Goal: Task Accomplishment & Management: Use online tool/utility

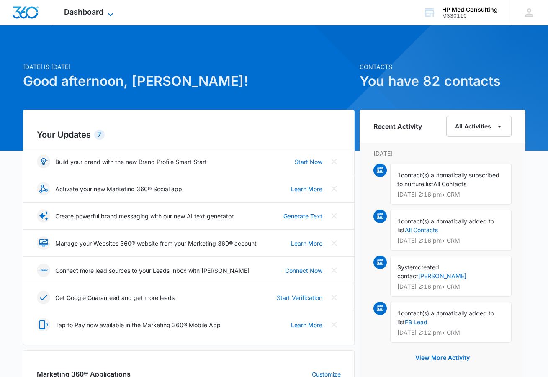
click at [111, 10] on icon at bounding box center [111, 15] width 10 height 10
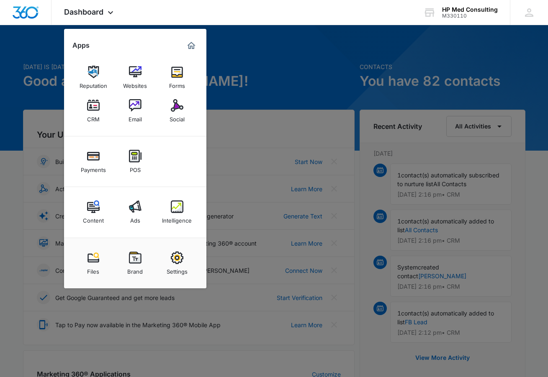
click at [90, 110] on img at bounding box center [93, 105] width 13 height 13
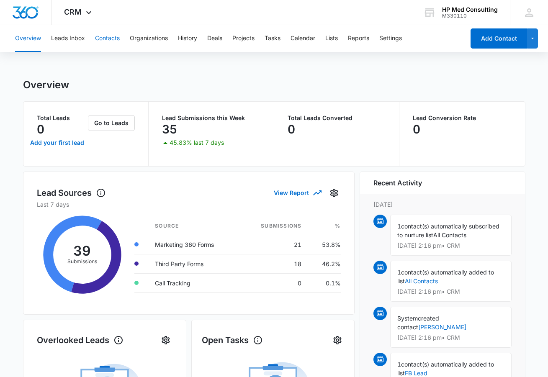
click at [111, 34] on button "Contacts" at bounding box center [107, 38] width 25 height 27
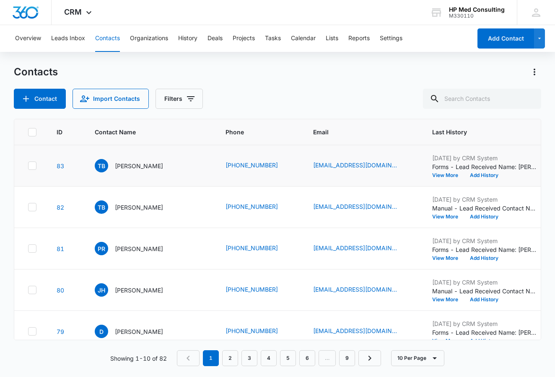
click at [34, 166] on icon at bounding box center [32, 166] width 8 height 8
click at [28, 166] on input "checkbox" at bounding box center [28, 166] width 0 height 0
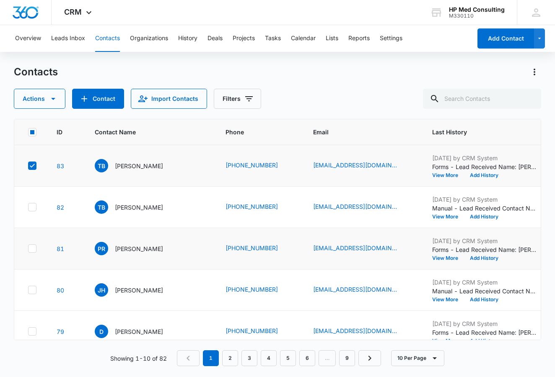
click at [35, 249] on icon at bounding box center [32, 249] width 8 height 8
click at [28, 249] on input "checkbox" at bounding box center [28, 249] width 0 height 0
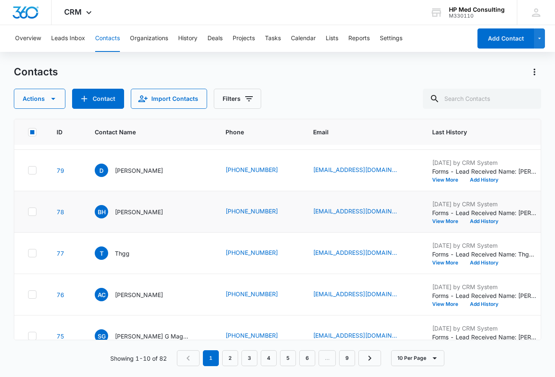
scroll to position [125, 0]
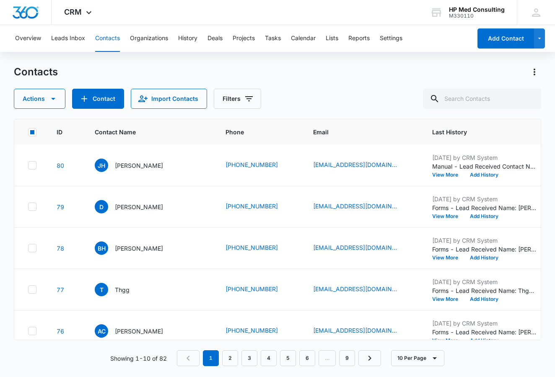
click at [32, 132] on rect at bounding box center [32, 132] width 4 height 4
click at [28, 132] on input "checkbox" at bounding box center [28, 132] width 0 height 0
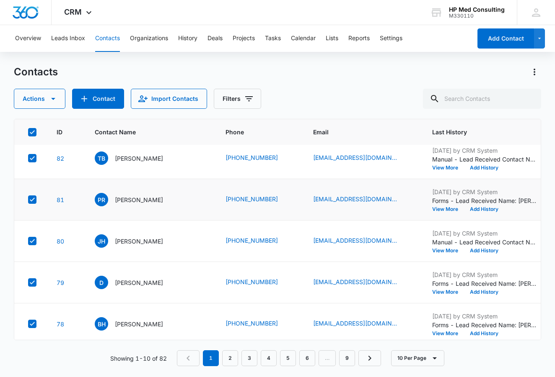
scroll to position [0, 0]
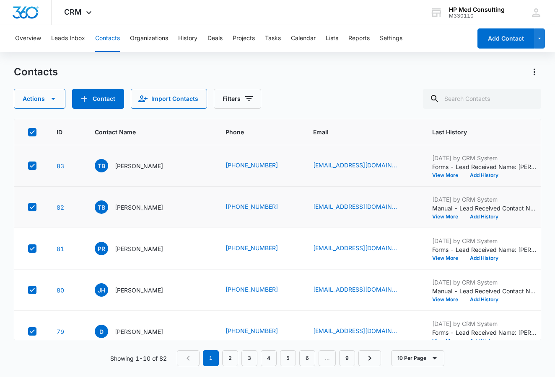
click at [33, 208] on icon at bounding box center [32, 208] width 8 height 8
click at [28, 208] on input "checkbox" at bounding box center [28, 207] width 0 height 0
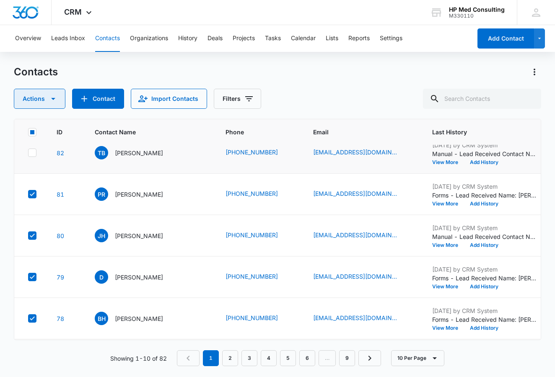
click at [57, 100] on icon "button" at bounding box center [53, 99] width 10 height 10
click at [352, 90] on div "Actions Export Duplicate Assign Type Assign Status Delete Contact Import Contac…" at bounding box center [277, 99] width 527 height 20
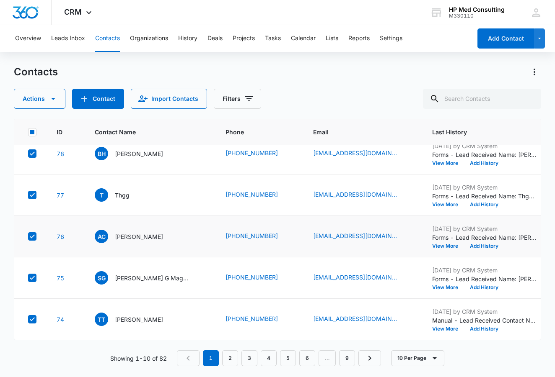
scroll to position [226, 0]
click at [230, 356] on link "2" at bounding box center [230, 359] width 16 height 16
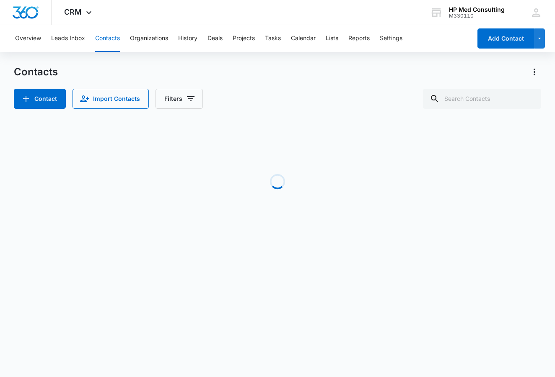
scroll to position [0, 0]
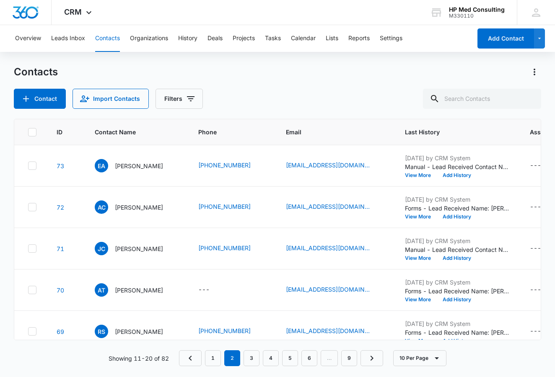
click at [34, 133] on icon at bounding box center [32, 133] width 8 height 8
click at [28, 132] on input "checkbox" at bounding box center [28, 132] width 0 height 0
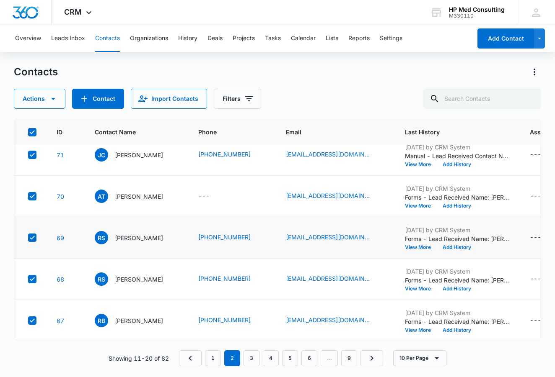
scroll to position [96, 0]
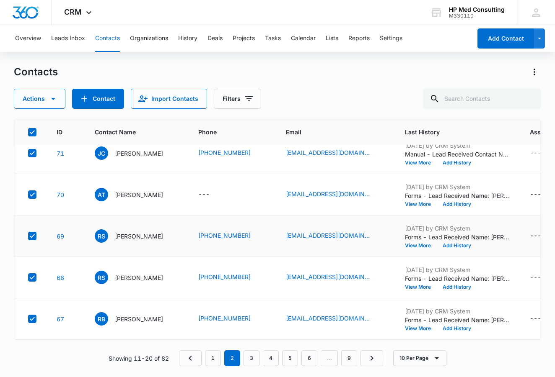
click at [33, 235] on icon at bounding box center [32, 237] width 8 height 8
click at [28, 236] on input "checkbox" at bounding box center [28, 236] width 0 height 0
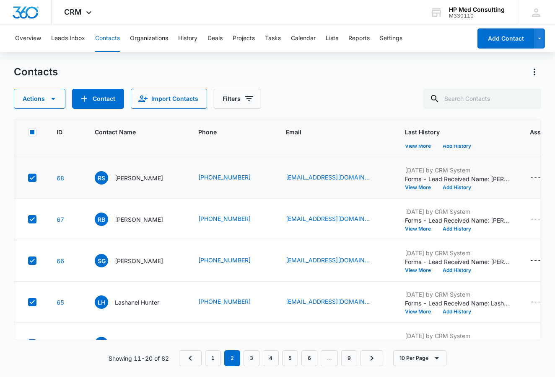
scroll to position [226, 0]
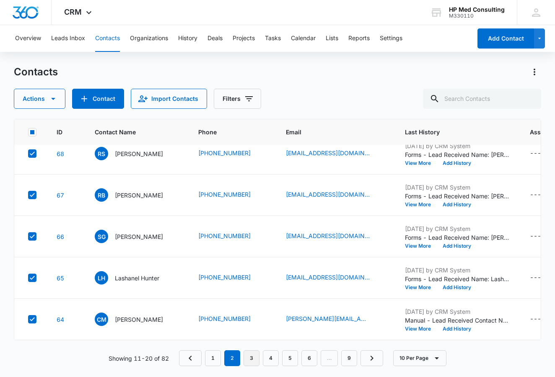
click at [253, 359] on link "3" at bounding box center [251, 359] width 16 height 16
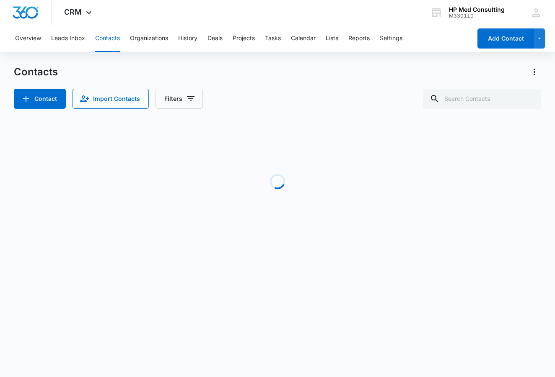
scroll to position [0, 0]
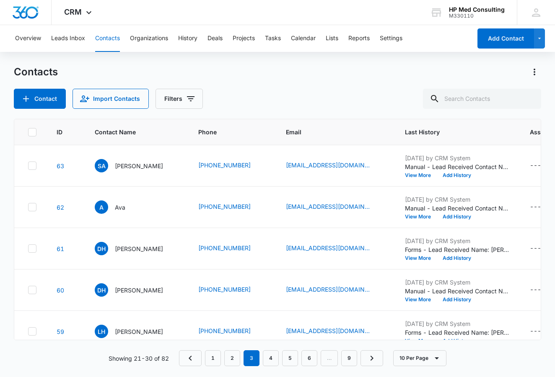
click at [28, 130] on icon at bounding box center [32, 133] width 8 height 8
click at [28, 132] on input "checkbox" at bounding box center [28, 132] width 0 height 0
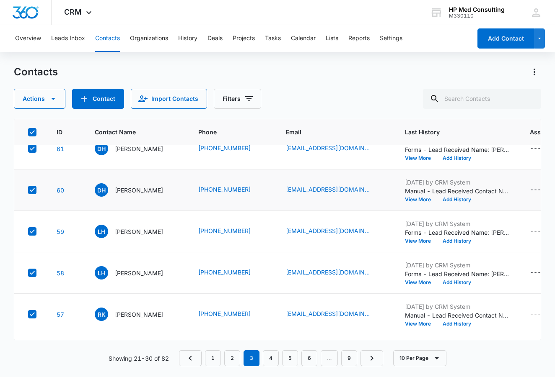
scroll to position [111, 0]
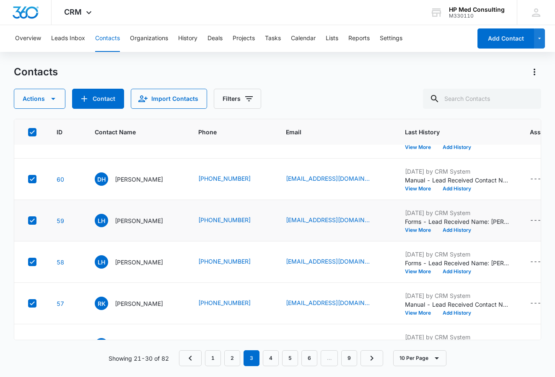
click at [30, 219] on icon at bounding box center [32, 221] width 8 height 8
click at [28, 221] on input "checkbox" at bounding box center [28, 221] width 0 height 0
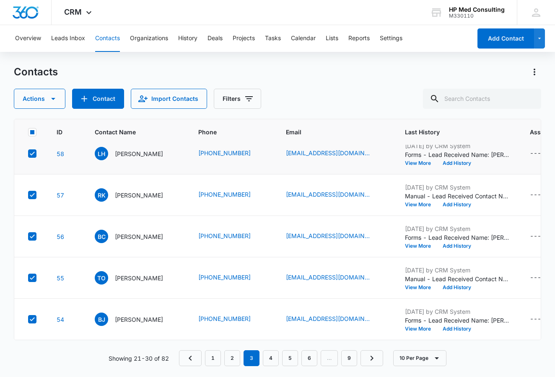
scroll to position [226, 0]
click at [269, 355] on link "4" at bounding box center [271, 359] width 16 height 16
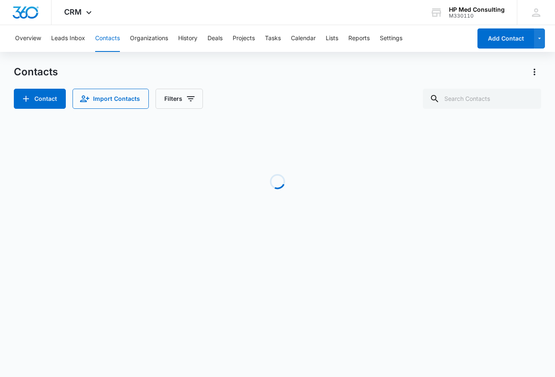
scroll to position [0, 0]
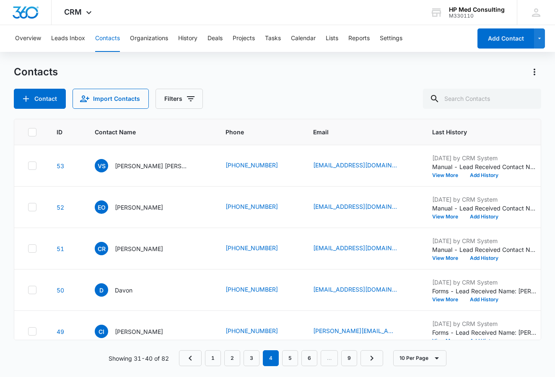
click at [29, 129] on icon at bounding box center [32, 133] width 8 height 8
click at [28, 132] on input "checkbox" at bounding box center [28, 132] width 0 height 0
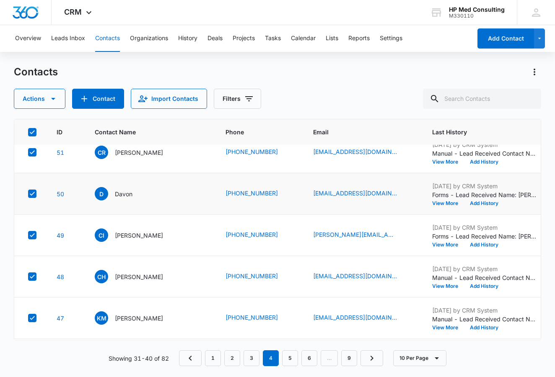
scroll to position [109, 0]
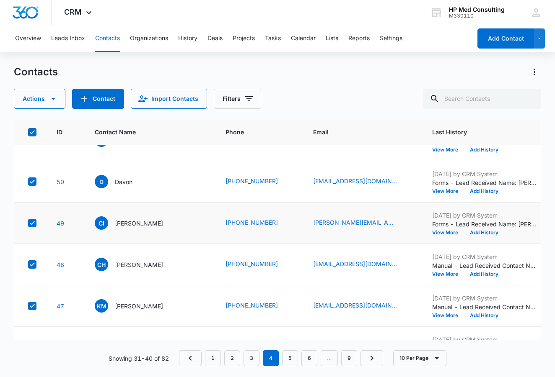
click at [32, 222] on icon at bounding box center [32, 224] width 8 height 8
click at [28, 223] on input "checkbox" at bounding box center [28, 223] width 0 height 0
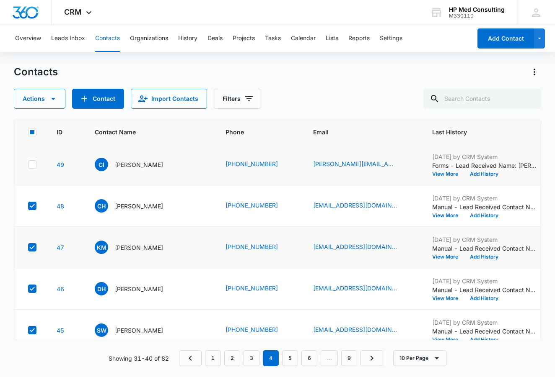
scroll to position [226, 0]
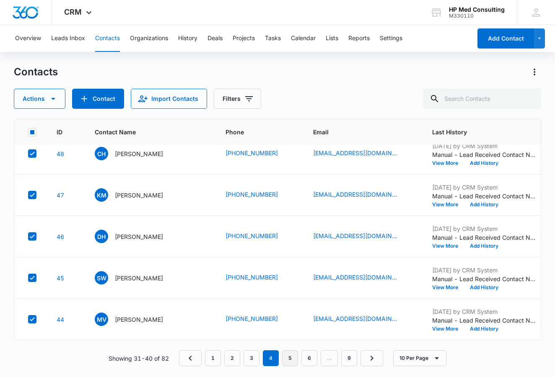
click at [288, 357] on link "5" at bounding box center [290, 359] width 16 height 16
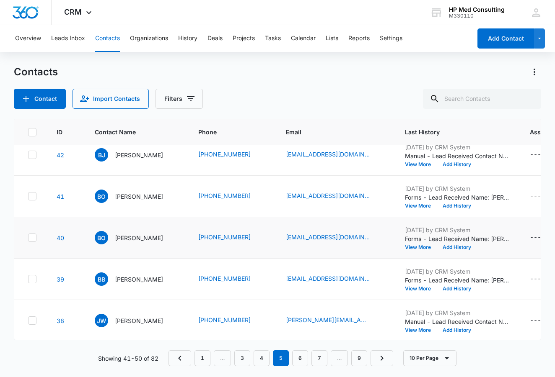
scroll to position [79, 0]
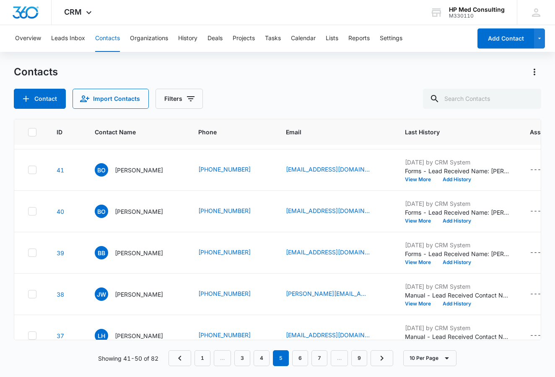
click at [33, 131] on icon at bounding box center [32, 133] width 8 height 8
click at [28, 132] on input "checkbox" at bounding box center [28, 132] width 0 height 0
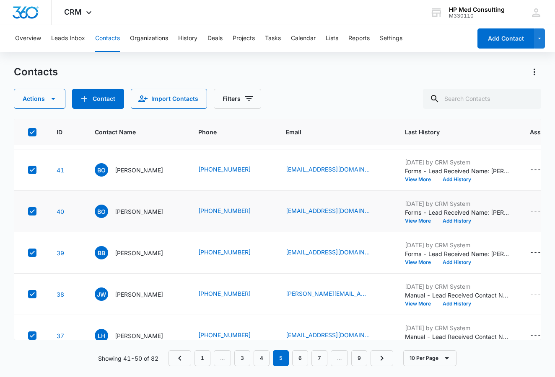
click at [33, 210] on icon at bounding box center [32, 212] width 8 height 8
click at [28, 212] on input "checkbox" at bounding box center [28, 212] width 0 height 0
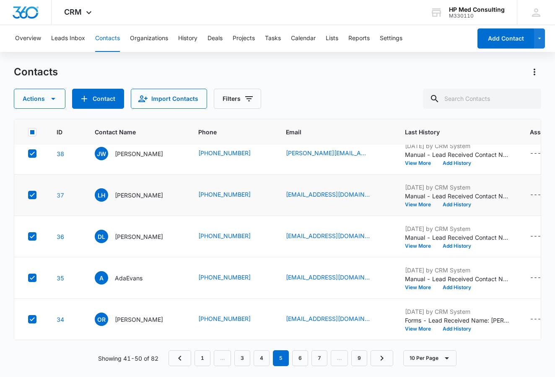
scroll to position [226, 0]
click at [300, 358] on link "6" at bounding box center [300, 359] width 16 height 16
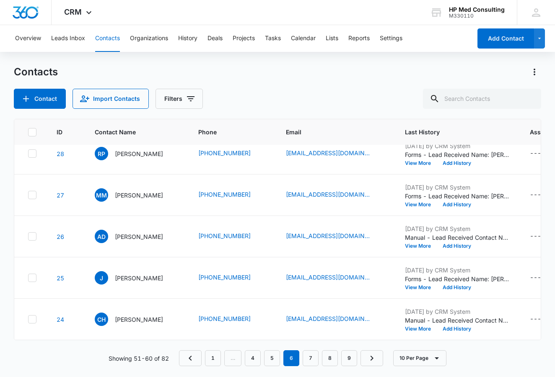
scroll to position [0, 0]
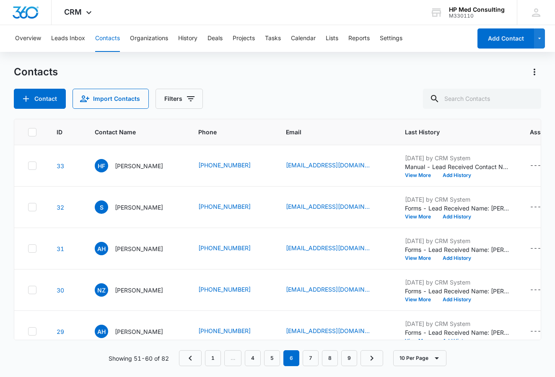
click at [35, 134] on icon at bounding box center [32, 133] width 8 height 8
click at [28, 132] on input "checkbox" at bounding box center [28, 132] width 0 height 0
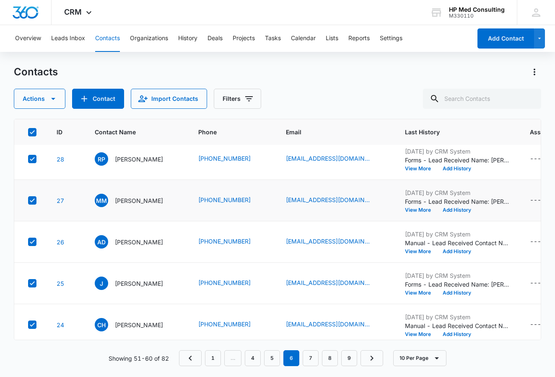
scroll to position [226, 0]
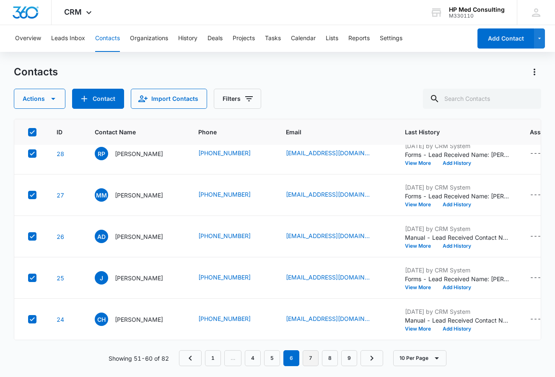
click at [310, 358] on link "7" at bounding box center [310, 359] width 16 height 16
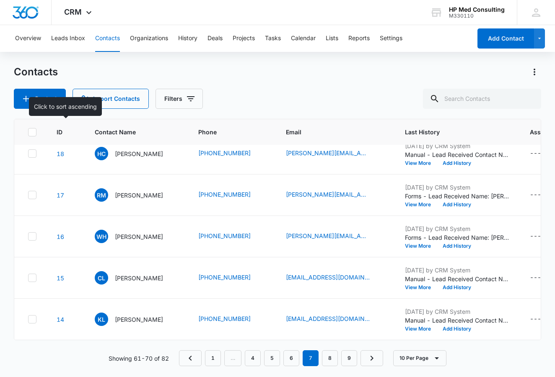
scroll to position [0, 0]
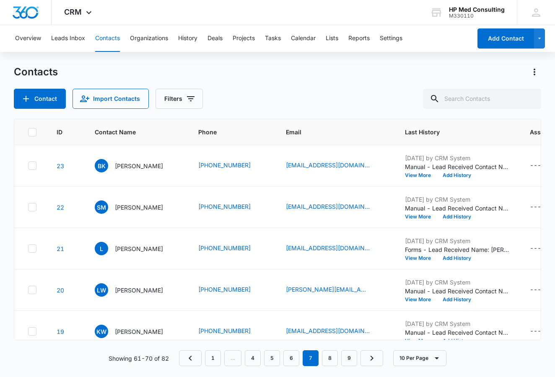
click at [31, 132] on icon at bounding box center [32, 133] width 8 height 8
click at [28, 132] on input "checkbox" at bounding box center [28, 132] width 0 height 0
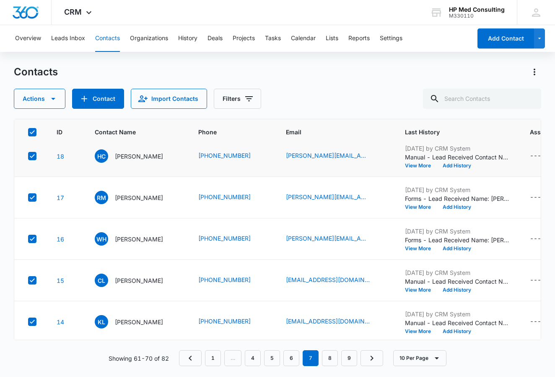
scroll to position [226, 0]
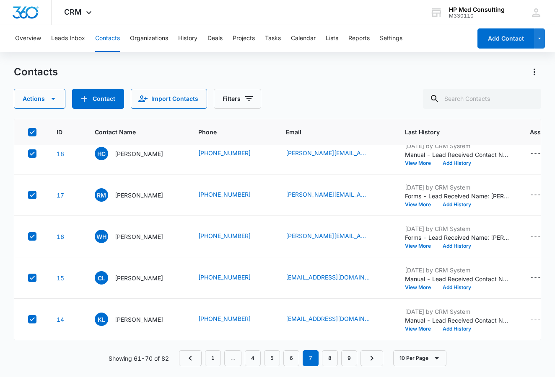
click at [330, 357] on link "8" at bounding box center [330, 359] width 16 height 16
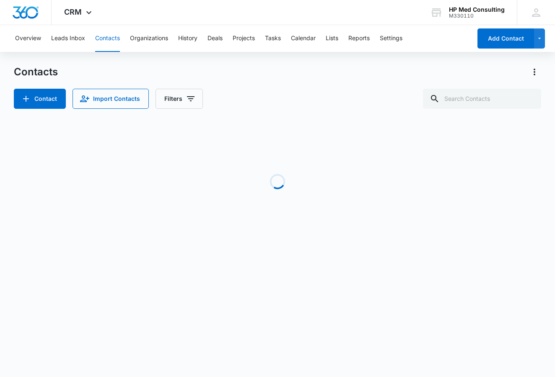
scroll to position [0, 0]
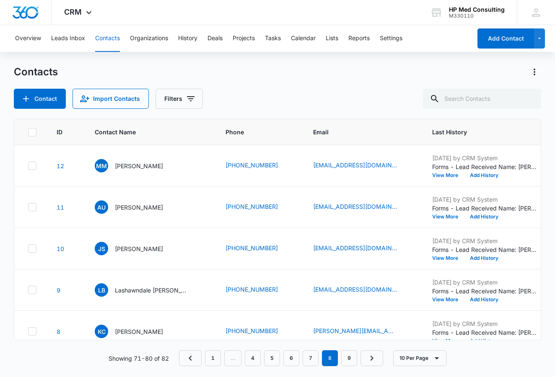
click at [34, 131] on icon at bounding box center [32, 132] width 5 height 4
click at [28, 132] on input "checkbox" at bounding box center [28, 132] width 0 height 0
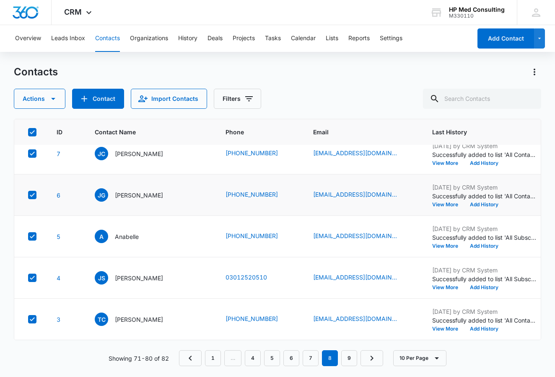
scroll to position [226, 0]
click at [352, 359] on link "9" at bounding box center [349, 359] width 16 height 16
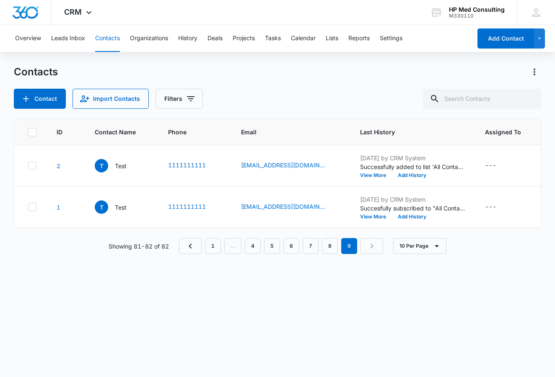
scroll to position [0, 0]
click at [32, 133] on icon at bounding box center [32, 132] width 5 height 4
click at [28, 132] on input "checkbox" at bounding box center [28, 132] width 0 height 0
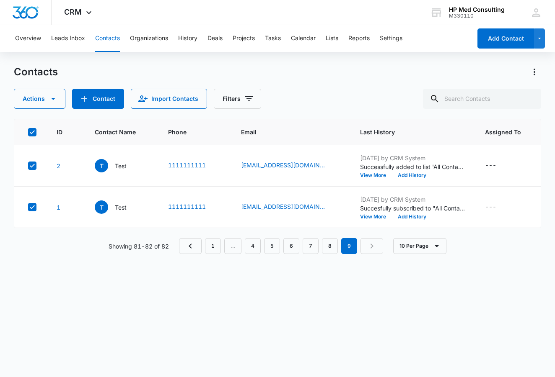
click at [33, 133] on icon at bounding box center [32, 132] width 5 height 4
click at [28, 132] on input "checkbox" at bounding box center [28, 132] width 0 height 0
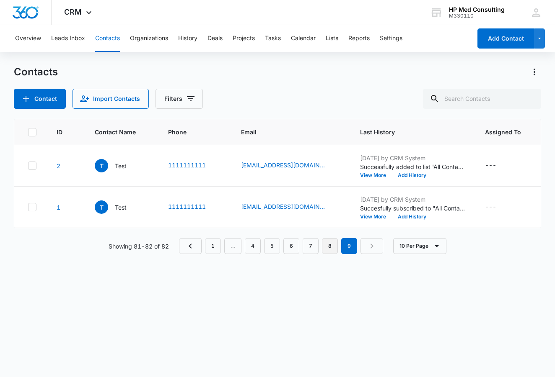
click at [333, 251] on link "8" at bounding box center [330, 246] width 16 height 16
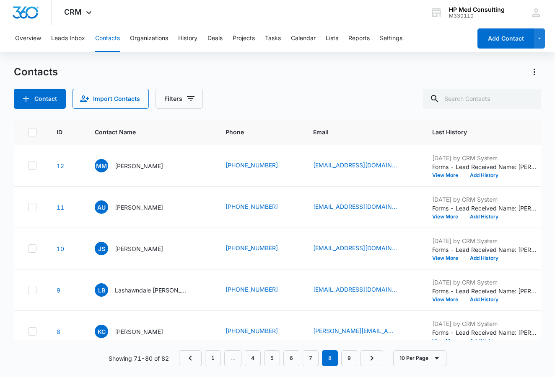
click at [33, 132] on icon at bounding box center [32, 133] width 8 height 8
click at [28, 132] on input "checkbox" at bounding box center [28, 132] width 0 height 0
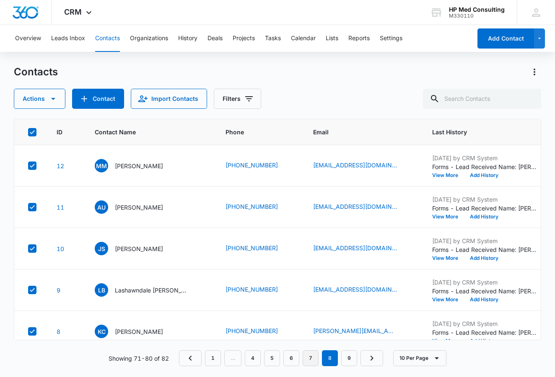
click at [314, 355] on link "7" at bounding box center [310, 359] width 16 height 16
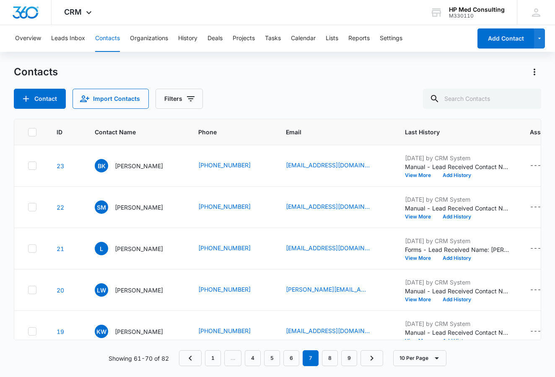
click at [32, 130] on icon at bounding box center [32, 133] width 8 height 8
click at [28, 132] on input "checkbox" at bounding box center [28, 132] width 0 height 0
click at [290, 358] on link "6" at bounding box center [291, 359] width 16 height 16
click at [313, 359] on link "7" at bounding box center [310, 359] width 16 height 16
click at [214, 355] on link "1" at bounding box center [213, 359] width 16 height 16
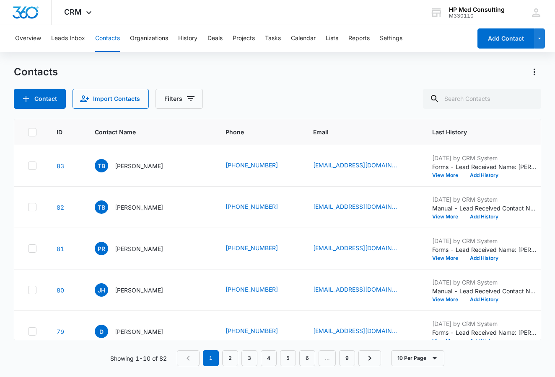
click at [34, 129] on icon at bounding box center [32, 133] width 8 height 8
click at [28, 132] on input "checkbox" at bounding box center [28, 132] width 0 height 0
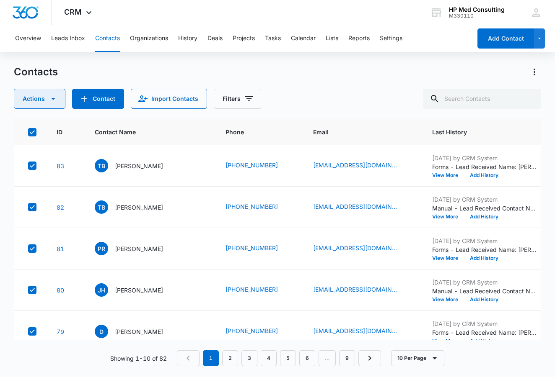
click at [52, 95] on icon "button" at bounding box center [53, 99] width 10 height 10
click at [46, 126] on div "Export" at bounding box center [43, 126] width 38 height 6
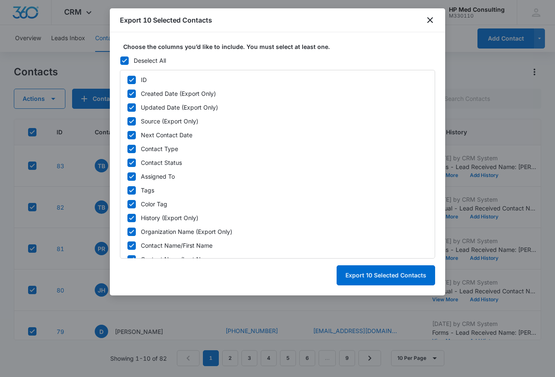
click at [127, 59] on icon at bounding box center [125, 61] width 8 height 8
click at [120, 60] on input "Deselect All" at bounding box center [120, 60] width 0 height 0
checkbox input "false"
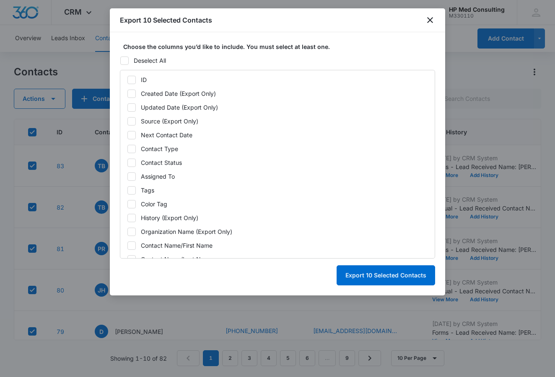
checkbox input "false"
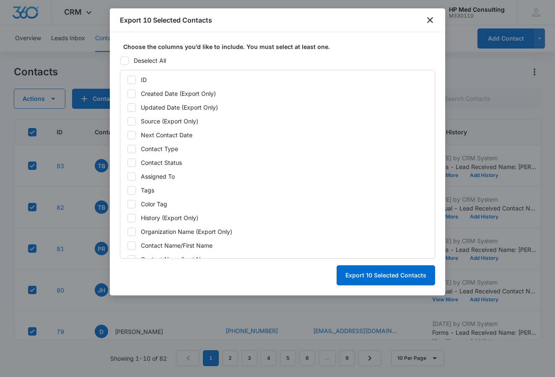
checkbox input "false"
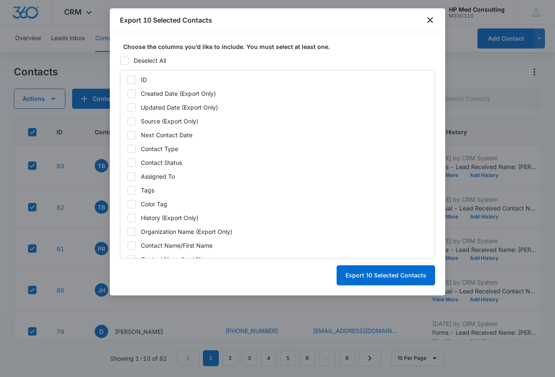
checkbox input "false"
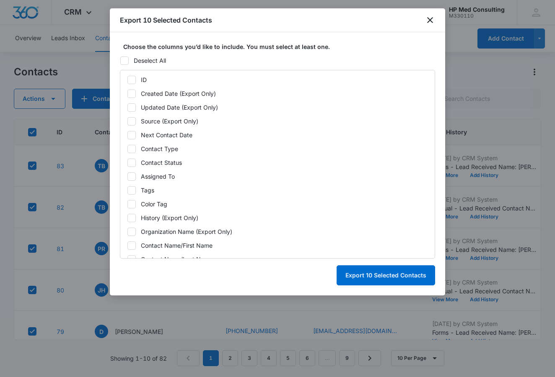
checkbox input "false"
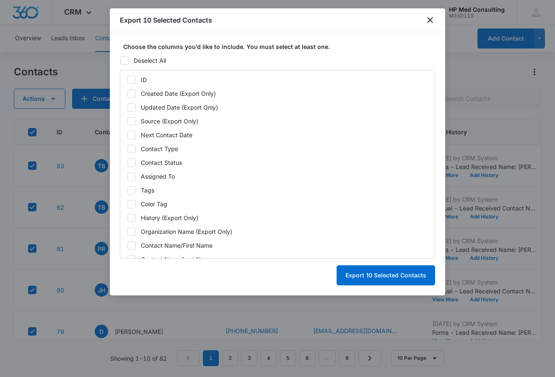
checkbox input "false"
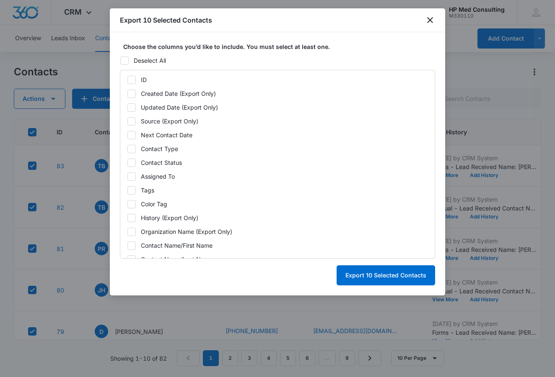
checkbox input "false"
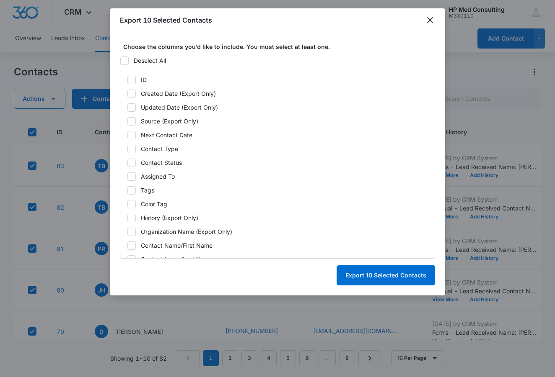
checkbox input "false"
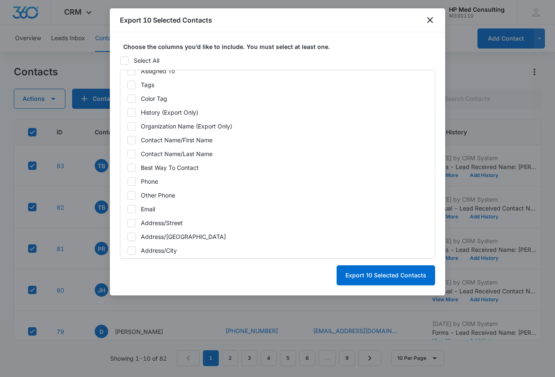
scroll to position [107, 0]
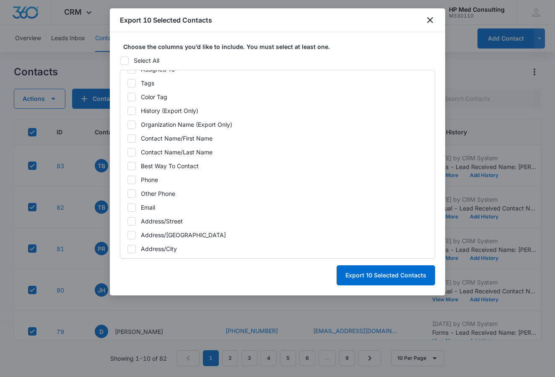
click at [152, 209] on div "Email" at bounding box center [148, 207] width 14 height 9
click at [127, 208] on input "Email" at bounding box center [127, 207] width 0 height 0
checkbox input "true"
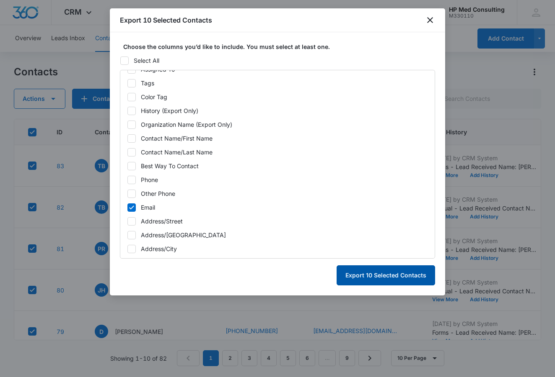
click at [396, 277] on button "Export 10 Selected Contacts" at bounding box center [385, 276] width 98 height 20
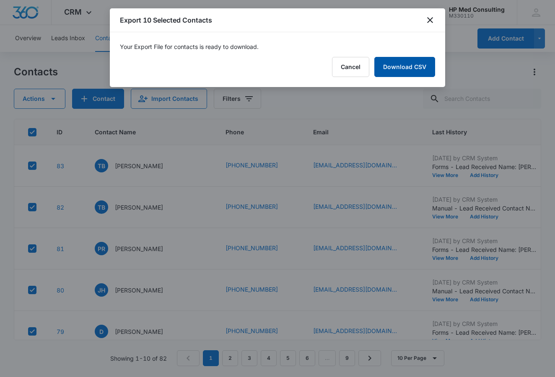
click at [400, 67] on link "Download CSV" at bounding box center [404, 67] width 61 height 20
click at [426, 71] on button "Finish" at bounding box center [417, 67] width 35 height 20
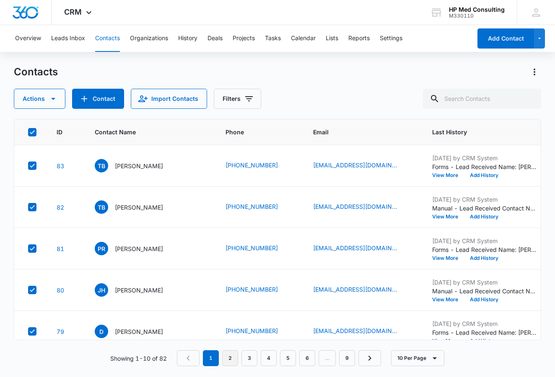
click at [235, 362] on link "2" at bounding box center [230, 359] width 16 height 16
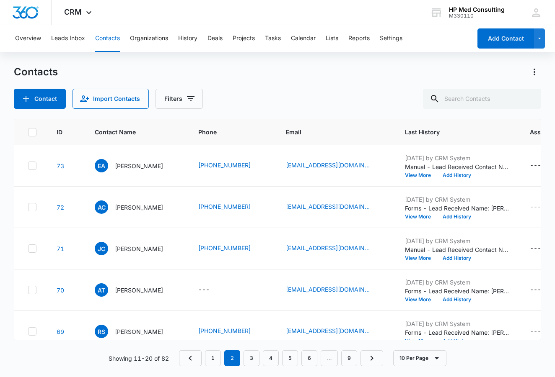
click at [32, 127] on th at bounding box center [30, 132] width 32 height 26
click at [34, 133] on icon at bounding box center [32, 133] width 8 height 8
click at [28, 132] on input "checkbox" at bounding box center [28, 132] width 0 height 0
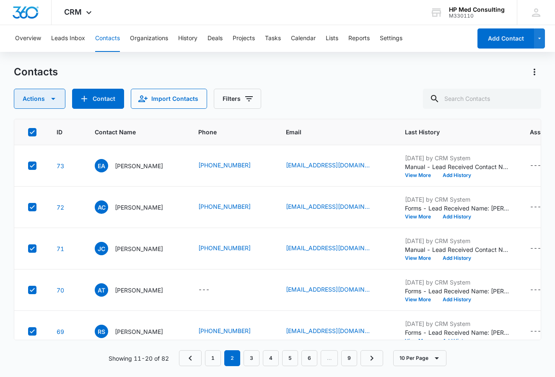
click at [51, 100] on icon "button" at bounding box center [53, 99] width 10 height 10
click at [45, 126] on div "Export" at bounding box center [43, 126] width 38 height 6
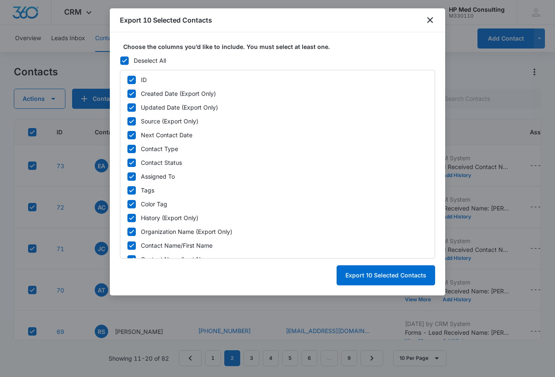
click at [126, 59] on icon at bounding box center [124, 61] width 5 height 4
click at [120, 60] on input "Deselect All" at bounding box center [120, 60] width 0 height 0
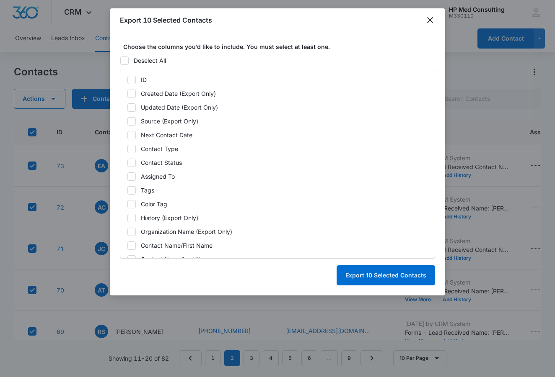
checkbox input "false"
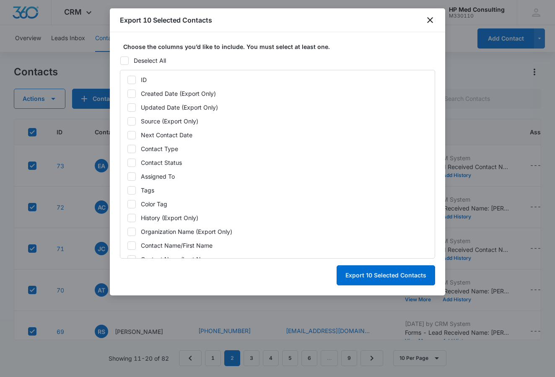
checkbox input "false"
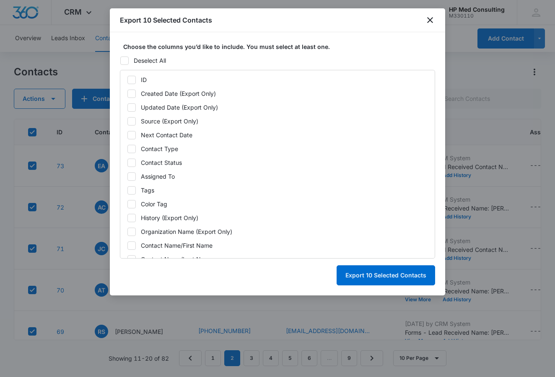
checkbox input "false"
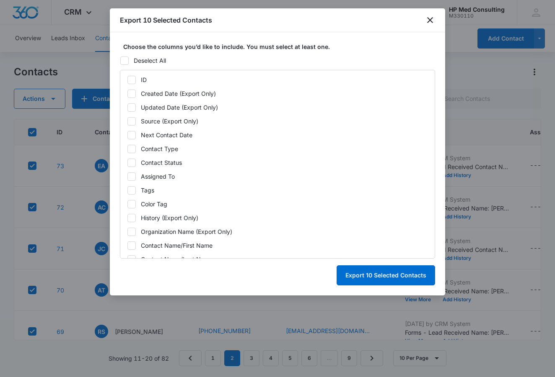
checkbox input "false"
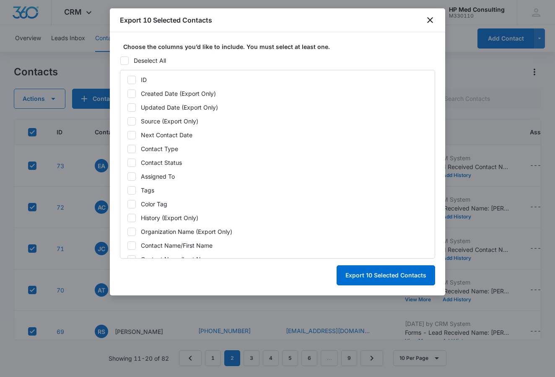
checkbox input "false"
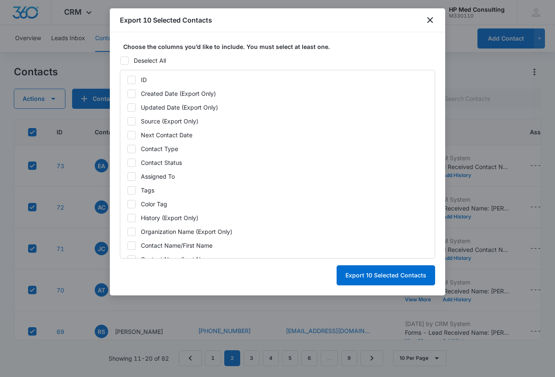
checkbox input "false"
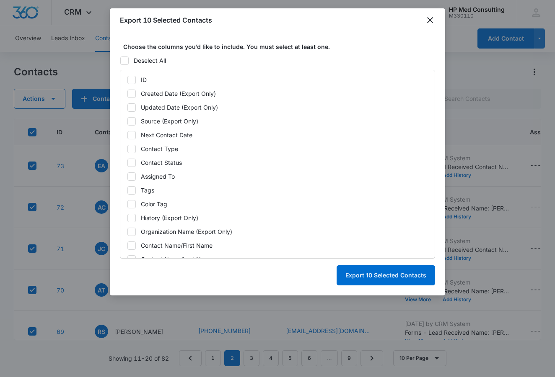
checkbox input "false"
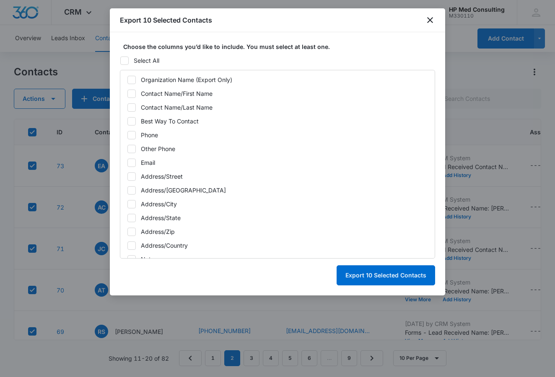
scroll to position [232, 0]
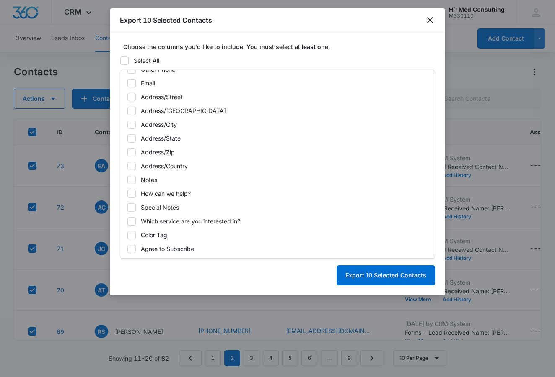
click at [142, 80] on div "Email" at bounding box center [148, 83] width 14 height 9
click at [127, 83] on input "Email" at bounding box center [127, 83] width 0 height 0
checkbox input "true"
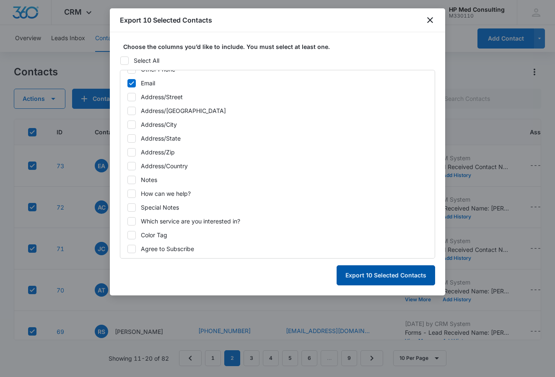
click at [379, 274] on button "Export 10 Selected Contacts" at bounding box center [385, 276] width 98 height 20
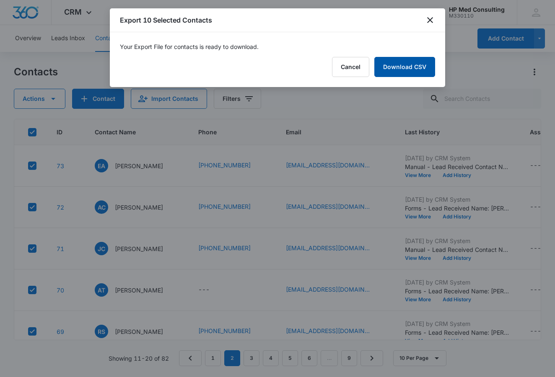
click at [407, 66] on link "Download CSV" at bounding box center [404, 67] width 61 height 20
click at [417, 67] on button "Finish" at bounding box center [417, 67] width 35 height 20
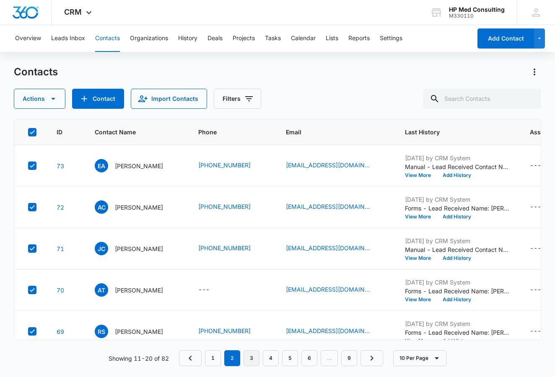
click at [253, 357] on link "3" at bounding box center [251, 359] width 16 height 16
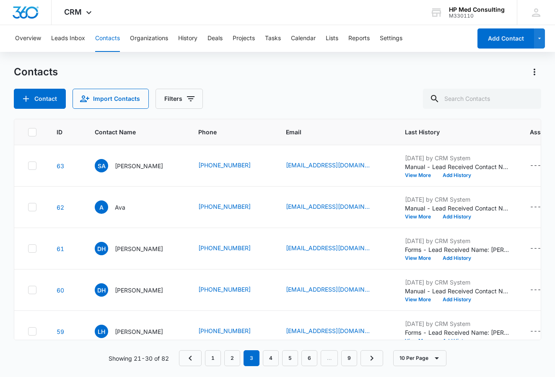
click at [32, 130] on icon at bounding box center [32, 133] width 8 height 8
click at [28, 132] on input "checkbox" at bounding box center [28, 132] width 0 height 0
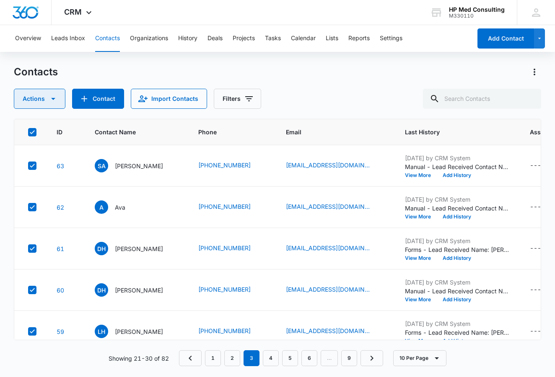
click at [44, 99] on button "Actions" at bounding box center [40, 99] width 52 height 20
click at [54, 126] on div "Export" at bounding box center [43, 126] width 38 height 6
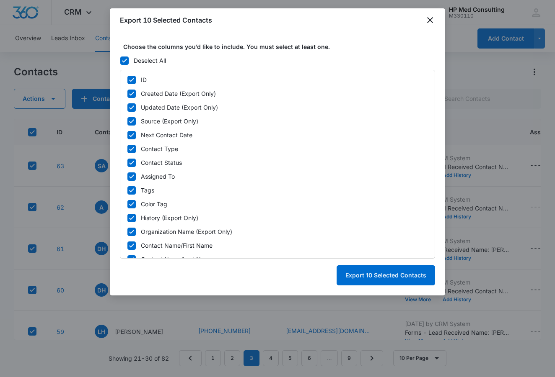
click at [129, 58] on label "Deselect All" at bounding box center [277, 60] width 315 height 9
click at [120, 60] on input "Deselect All" at bounding box center [120, 60] width 0 height 0
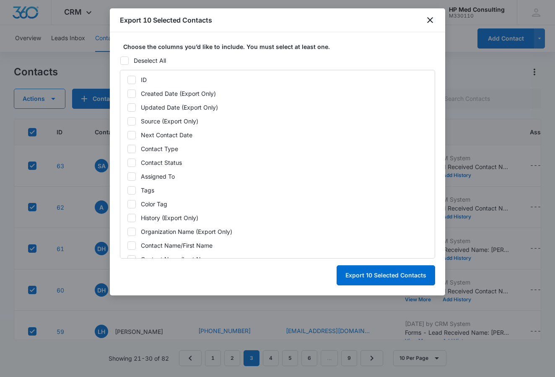
checkbox input "false"
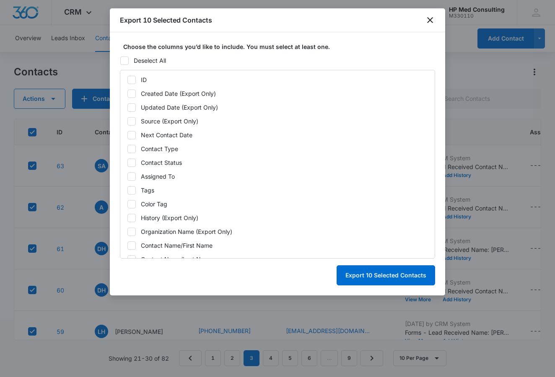
checkbox input "false"
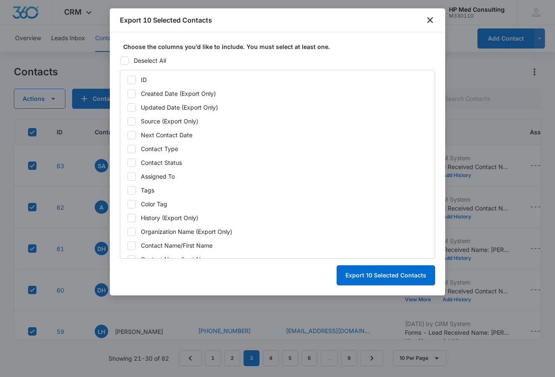
checkbox input "false"
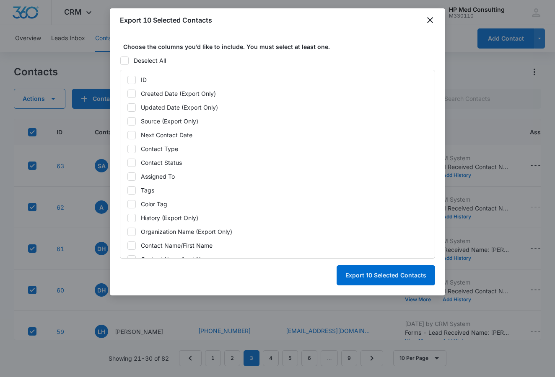
checkbox input "false"
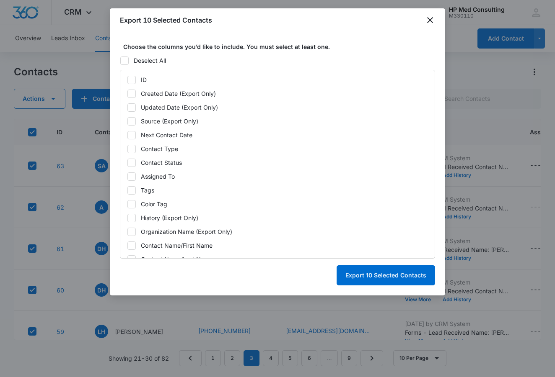
checkbox input "false"
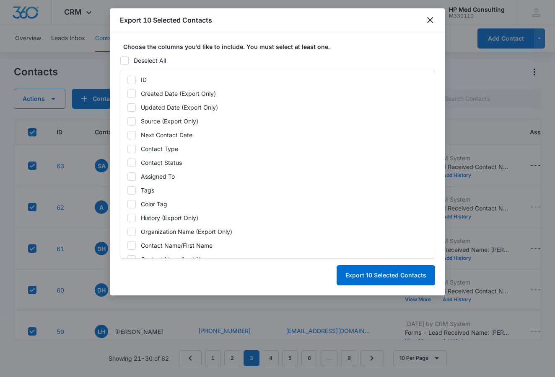
checkbox input "false"
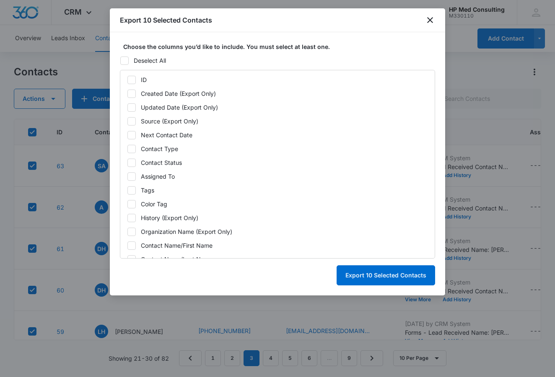
checkbox input "false"
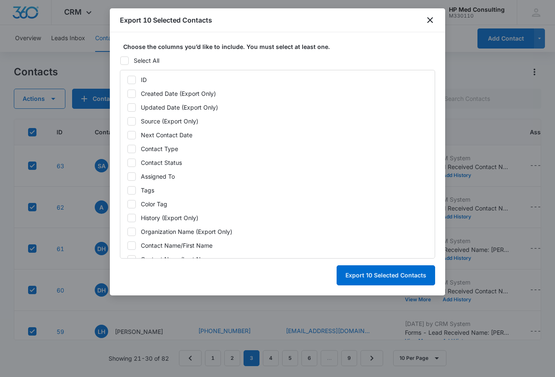
scroll to position [155, 0]
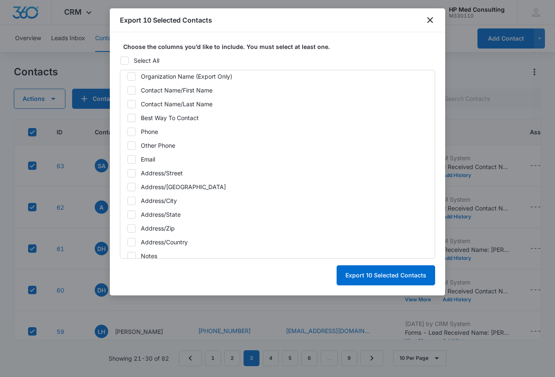
click at [145, 159] on div "Email" at bounding box center [148, 159] width 14 height 9
click at [127, 159] on input "Email" at bounding box center [127, 159] width 0 height 0
checkbox input "true"
click at [361, 273] on button "Export 10 Selected Contacts" at bounding box center [385, 276] width 98 height 20
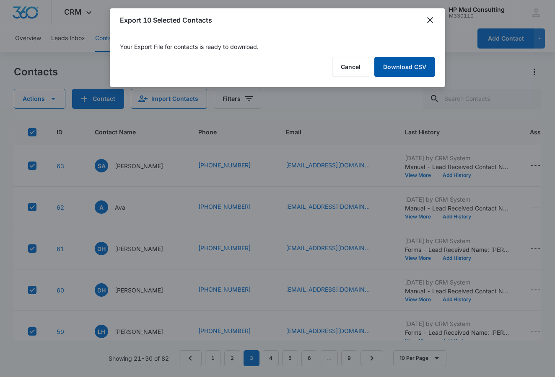
click at [419, 67] on link "Download CSV" at bounding box center [404, 67] width 61 height 20
click at [423, 62] on button "Finish" at bounding box center [417, 67] width 35 height 20
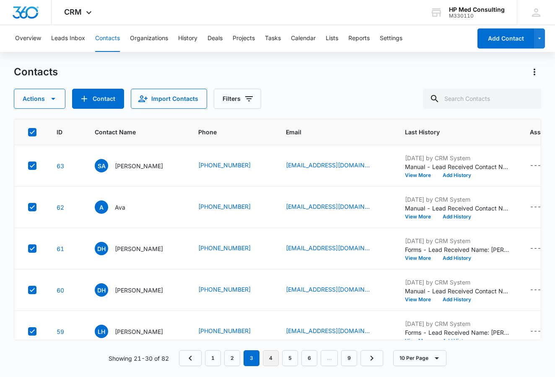
click at [269, 355] on link "4" at bounding box center [271, 359] width 16 height 16
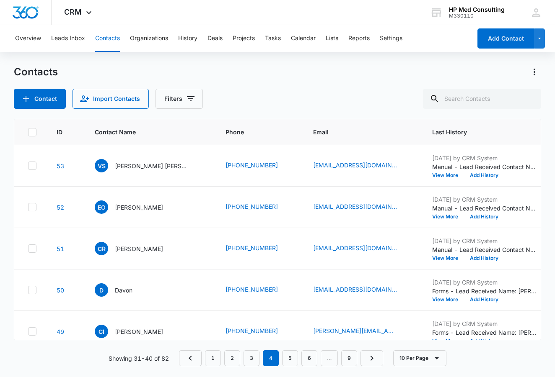
click at [28, 129] on label at bounding box center [32, 132] width 9 height 8
click at [28, 132] on input "checkbox" at bounding box center [28, 132] width 0 height 0
click at [33, 132] on icon at bounding box center [32, 132] width 5 height 4
click at [28, 132] on input "checkbox" at bounding box center [28, 132] width 0 height 0
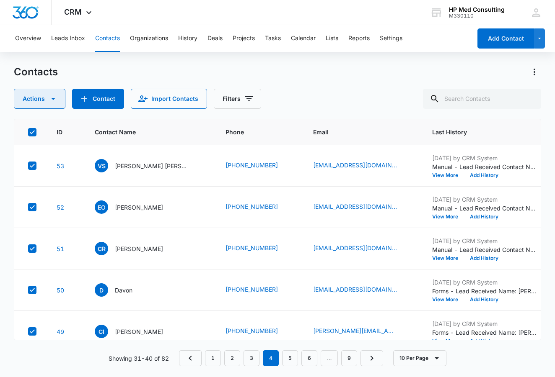
click at [60, 100] on button "Actions" at bounding box center [40, 99] width 52 height 20
click at [61, 125] on div "Export" at bounding box center [43, 126] width 38 height 6
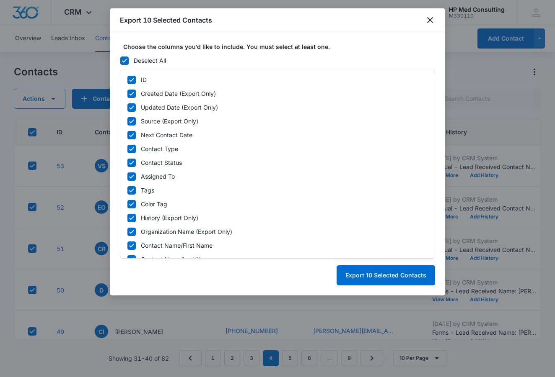
click at [123, 61] on icon at bounding box center [124, 61] width 5 height 4
click at [120, 61] on input "Deselect All" at bounding box center [120, 60] width 0 height 0
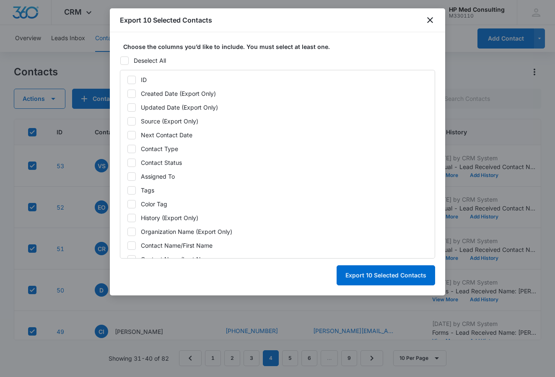
checkbox input "false"
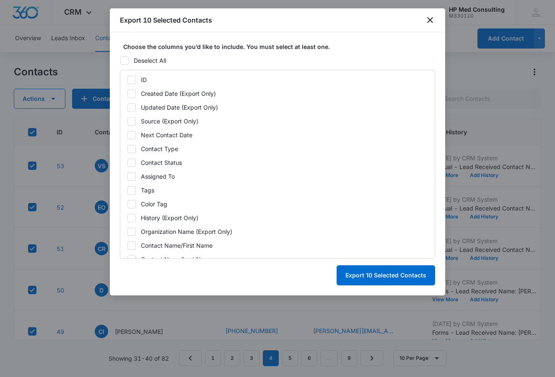
checkbox input "false"
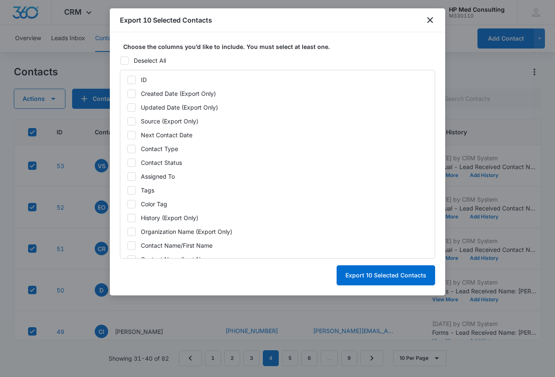
checkbox input "false"
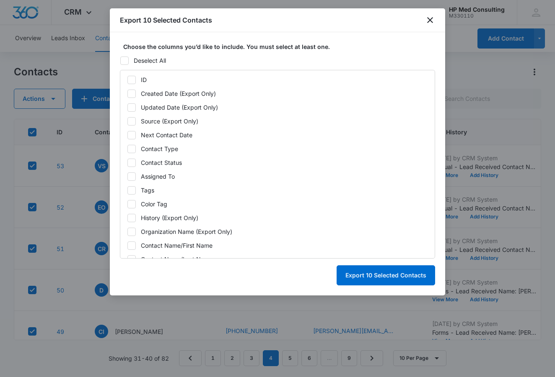
checkbox input "false"
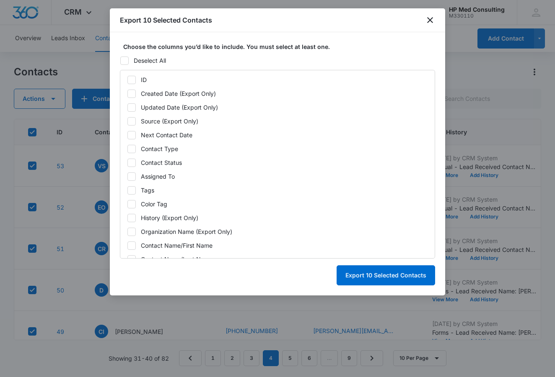
checkbox input "false"
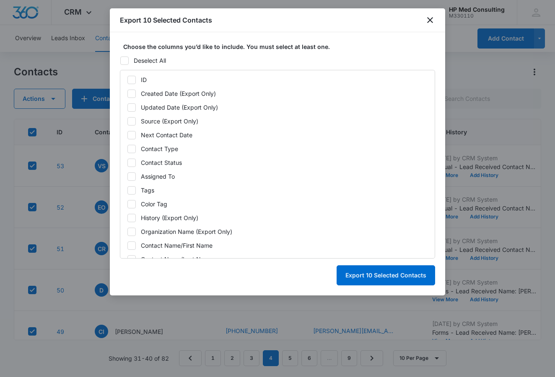
checkbox input "false"
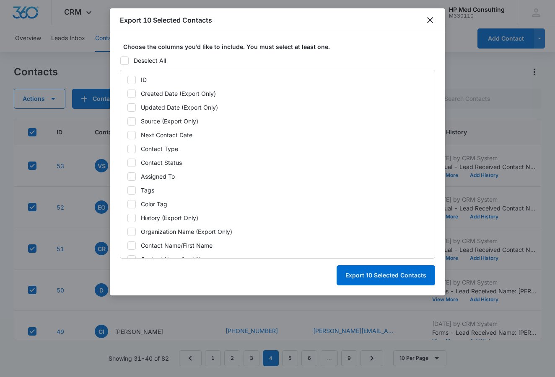
checkbox input "false"
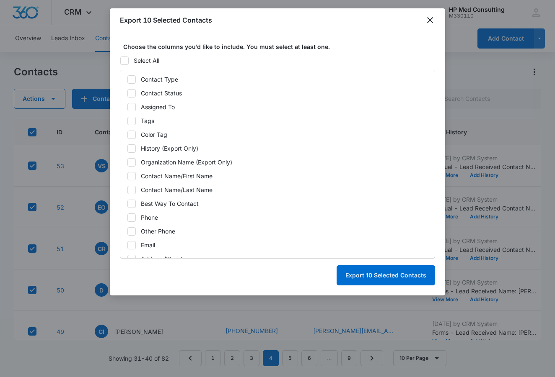
scroll to position [143, 0]
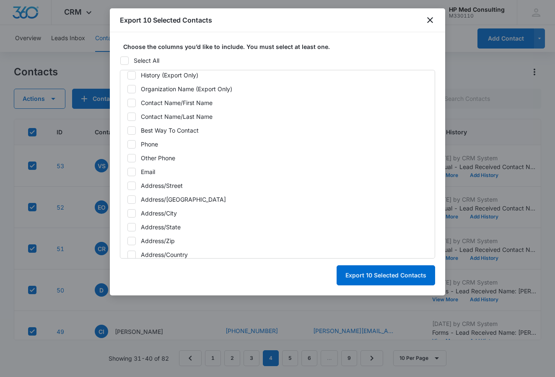
click at [157, 170] on label "Email" at bounding box center [277, 172] width 301 height 9
click at [127, 172] on input "Email" at bounding box center [127, 172] width 0 height 0
checkbox input "true"
click at [380, 278] on button "Export 10 Selected Contacts" at bounding box center [385, 276] width 98 height 20
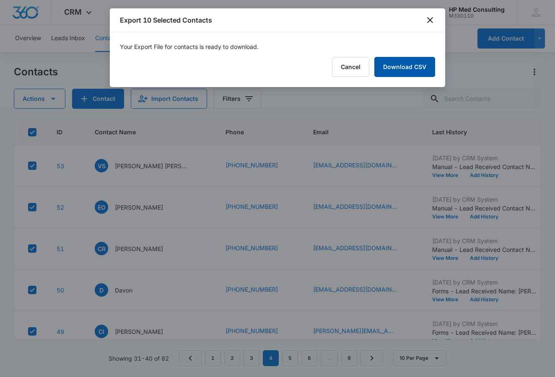
click at [413, 69] on link "Download CSV" at bounding box center [404, 67] width 61 height 20
click at [416, 62] on button "Finish" at bounding box center [417, 67] width 35 height 20
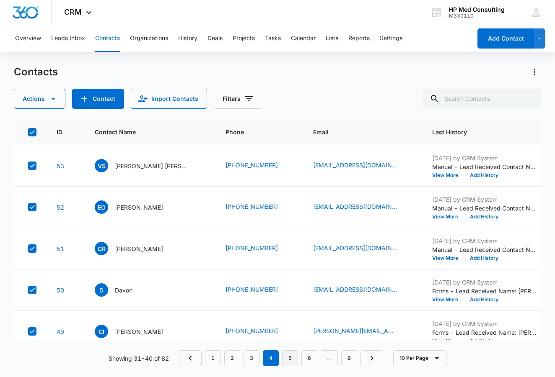
click at [290, 359] on link "5" at bounding box center [290, 359] width 16 height 16
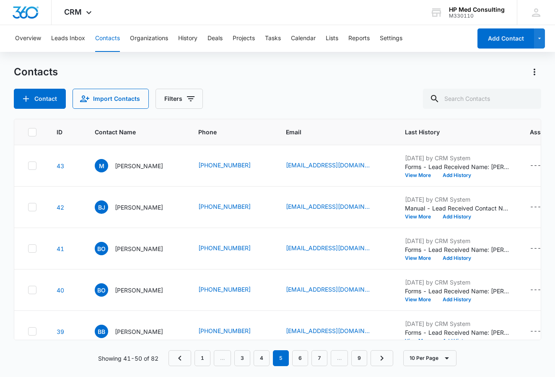
click at [36, 132] on icon at bounding box center [32, 133] width 8 height 8
click at [28, 132] on input "checkbox" at bounding box center [28, 132] width 0 height 0
click at [35, 135] on icon at bounding box center [32, 133] width 8 height 8
click at [28, 132] on input "checkbox" at bounding box center [28, 132] width 0 height 0
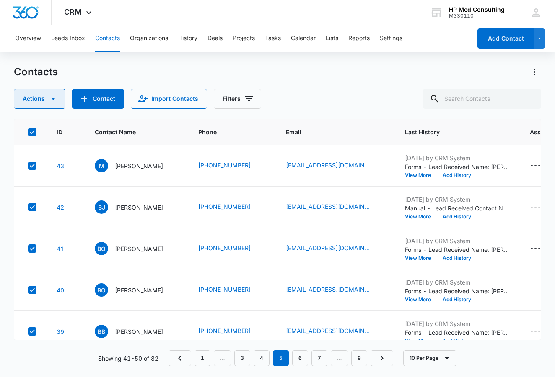
click at [60, 99] on button "Actions" at bounding box center [40, 99] width 52 height 20
click at [65, 123] on button "Export" at bounding box center [48, 125] width 68 height 13
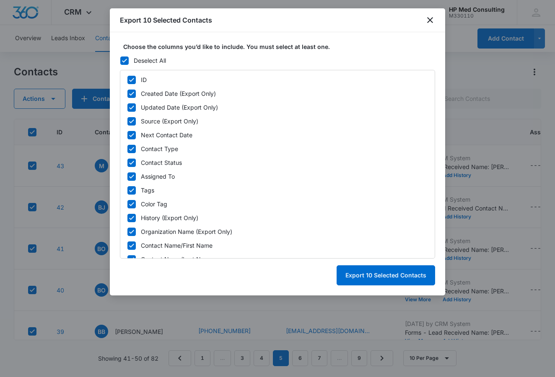
click at [125, 59] on icon at bounding box center [125, 61] width 8 height 8
click at [120, 60] on input "Deselect All" at bounding box center [120, 60] width 0 height 0
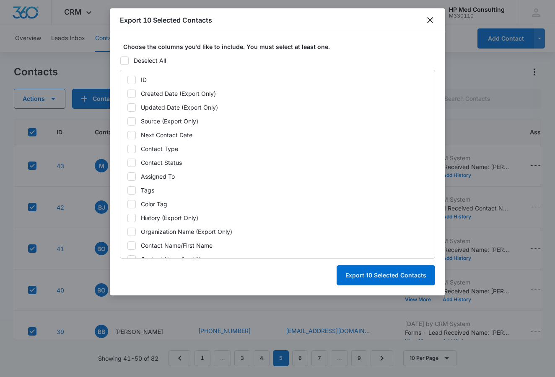
checkbox input "false"
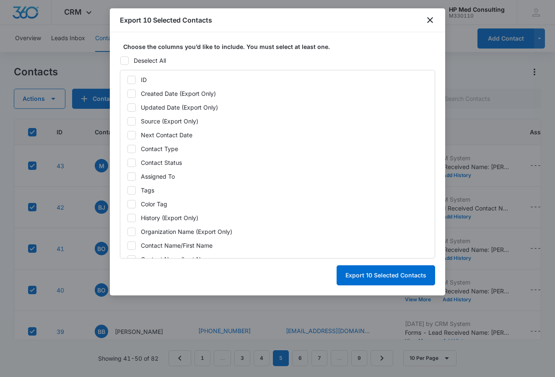
checkbox input "false"
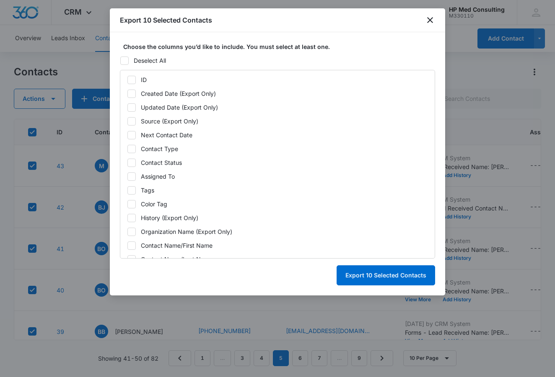
checkbox input "false"
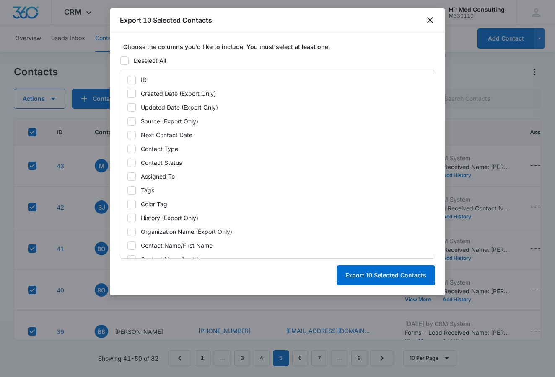
checkbox input "false"
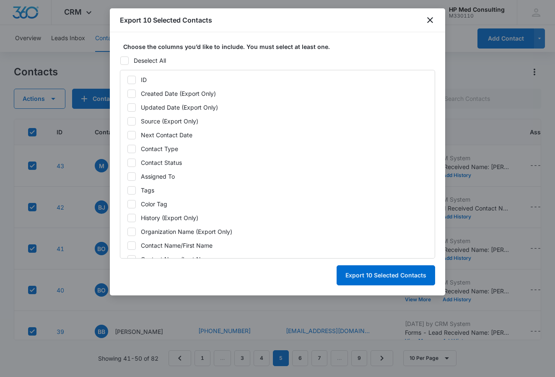
checkbox input "false"
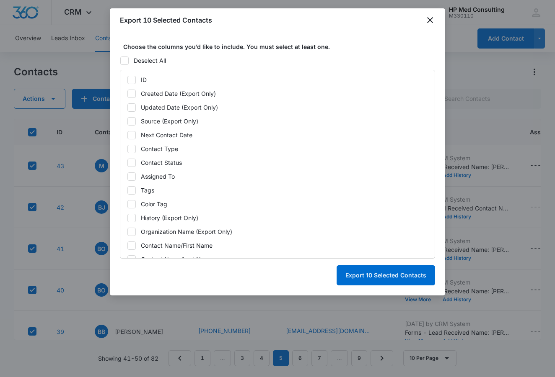
checkbox input "false"
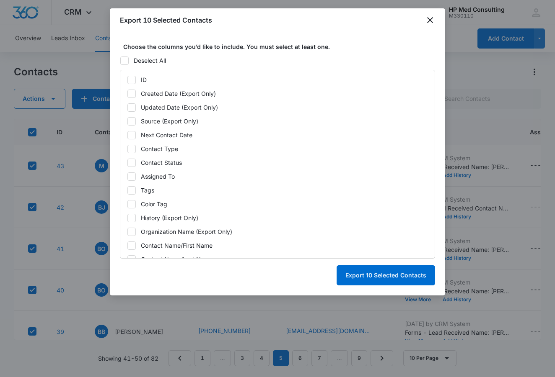
checkbox input "false"
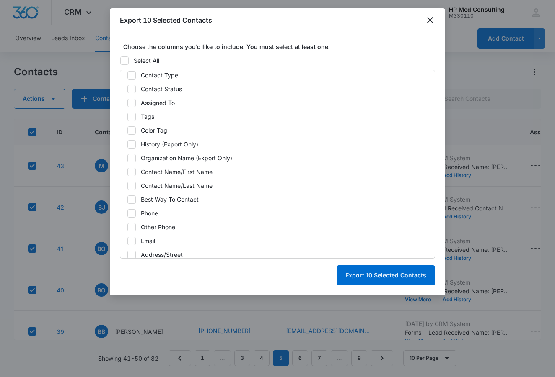
scroll to position [228, 0]
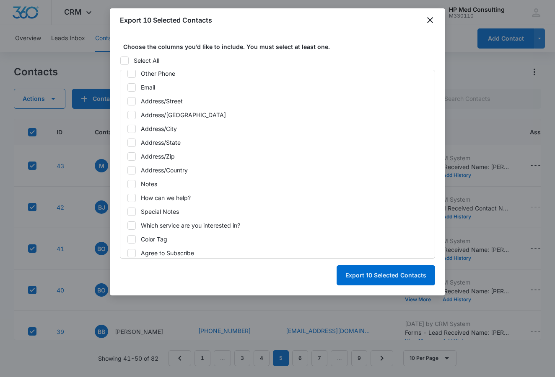
click at [136, 88] on label "Email" at bounding box center [277, 87] width 301 height 9
click at [127, 88] on input "Email" at bounding box center [127, 87] width 0 height 0
checkbox input "true"
click at [386, 277] on button "Export 10 Selected Contacts" at bounding box center [385, 276] width 98 height 20
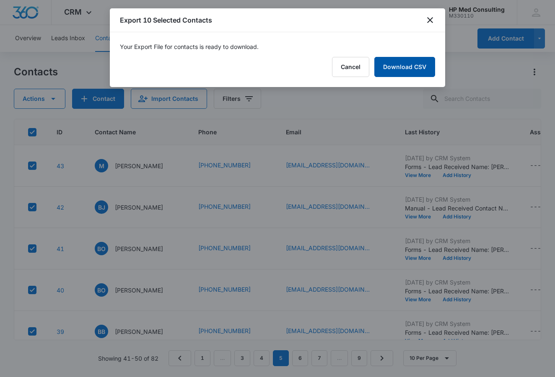
click at [401, 69] on link "Download CSV" at bounding box center [404, 67] width 61 height 20
click at [427, 68] on button "Finish" at bounding box center [417, 67] width 35 height 20
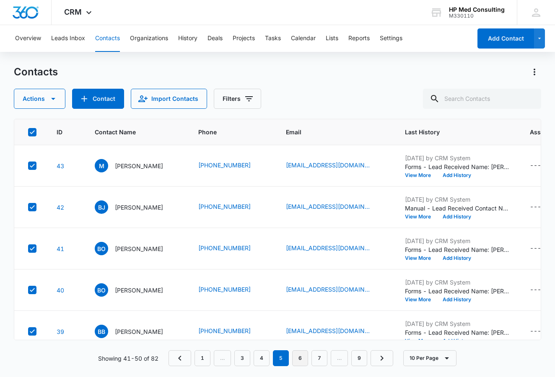
click at [303, 359] on link "6" at bounding box center [300, 359] width 16 height 16
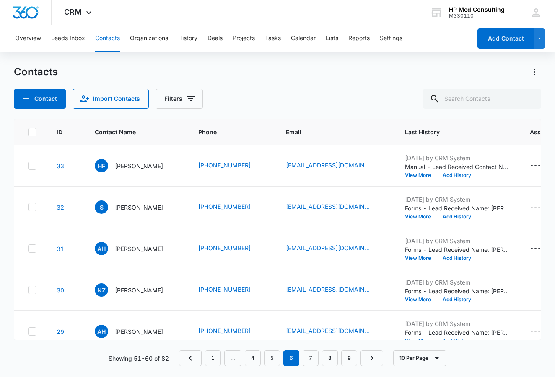
click at [34, 134] on icon at bounding box center [32, 133] width 8 height 8
click at [28, 132] on input "checkbox" at bounding box center [28, 132] width 0 height 0
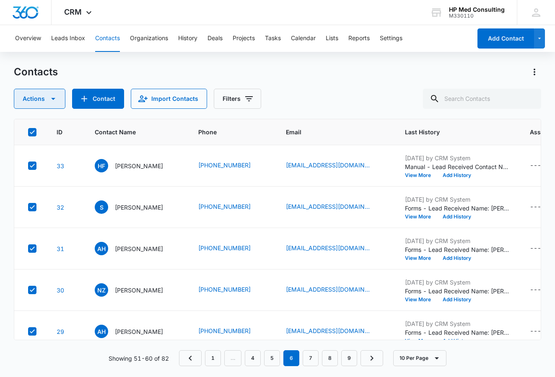
click at [56, 102] on icon "button" at bounding box center [53, 99] width 10 height 10
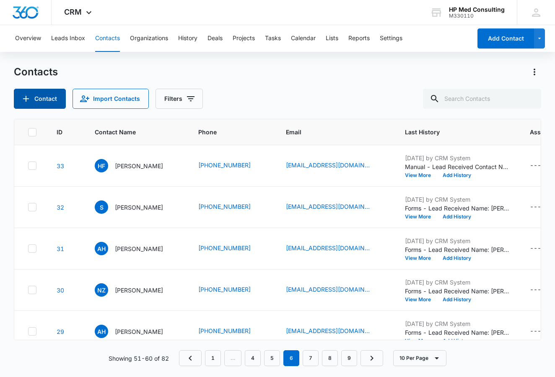
click at [59, 95] on button "Contact" at bounding box center [40, 99] width 52 height 20
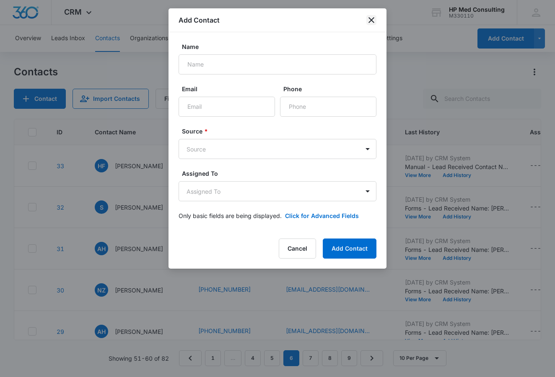
click at [372, 22] on icon "close" at bounding box center [371, 20] width 10 height 10
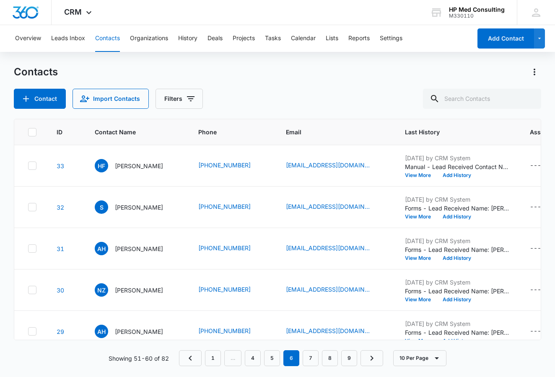
click at [29, 129] on icon at bounding box center [32, 133] width 8 height 8
click at [28, 132] on input "checkbox" at bounding box center [28, 132] width 0 height 0
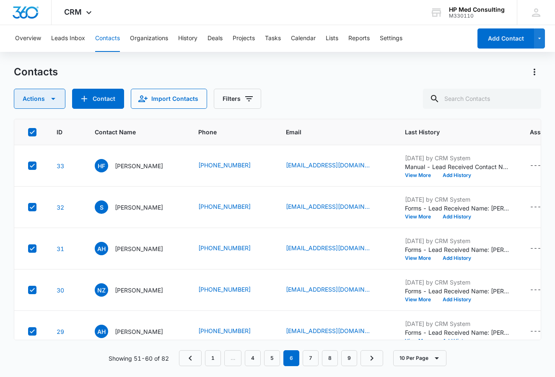
click at [55, 98] on icon "button" at bounding box center [53, 99] width 10 height 10
click at [54, 127] on div "Export" at bounding box center [43, 126] width 38 height 6
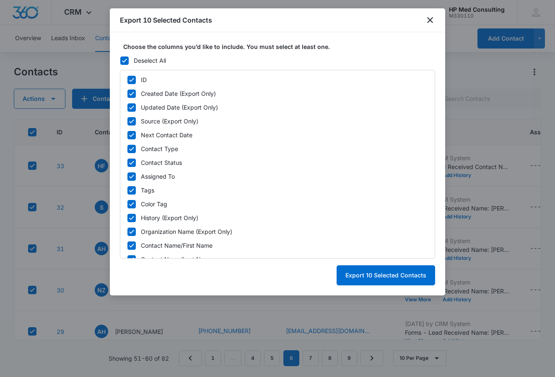
click at [121, 62] on icon at bounding box center [125, 61] width 8 height 8
click at [120, 61] on input "Deselect All" at bounding box center [120, 60] width 0 height 0
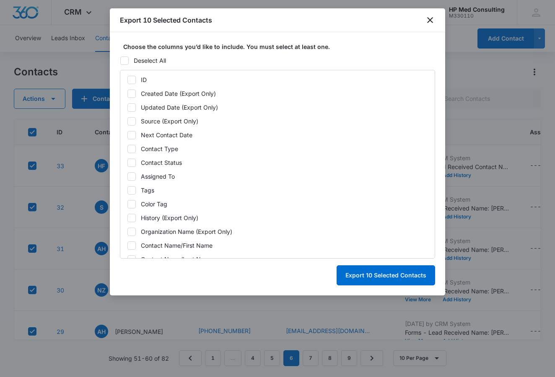
checkbox input "false"
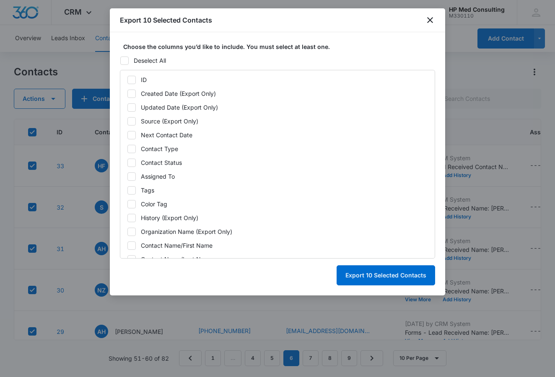
checkbox input "false"
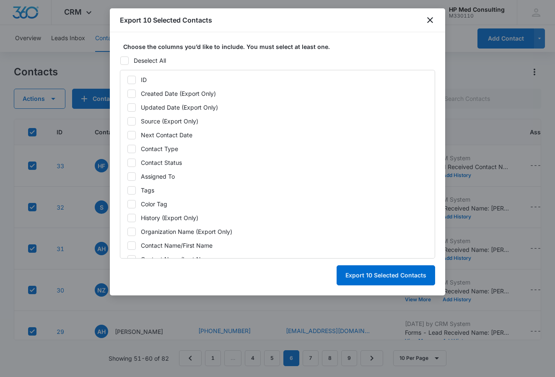
checkbox input "false"
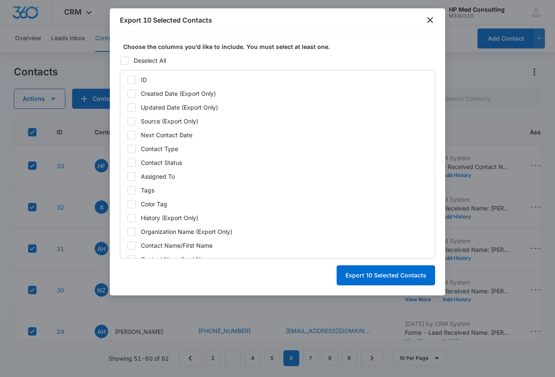
checkbox input "false"
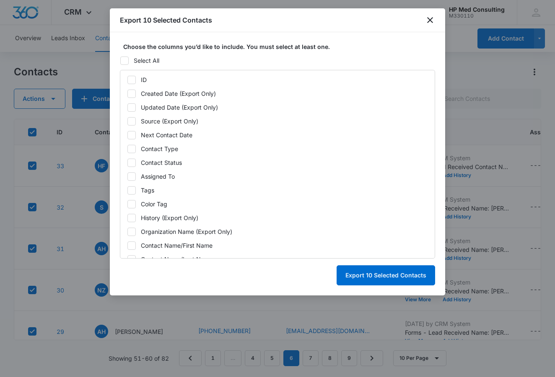
scroll to position [149, 0]
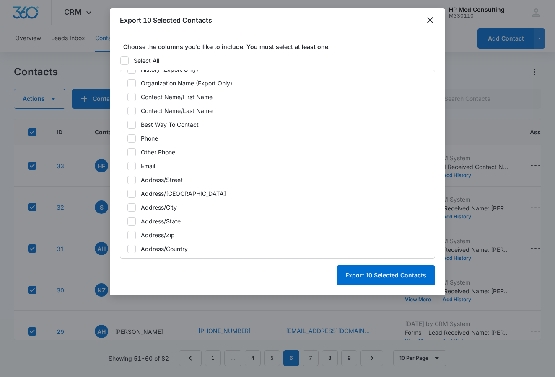
click at [151, 164] on div "Email" at bounding box center [148, 166] width 14 height 9
click at [127, 166] on input "Email" at bounding box center [127, 166] width 0 height 0
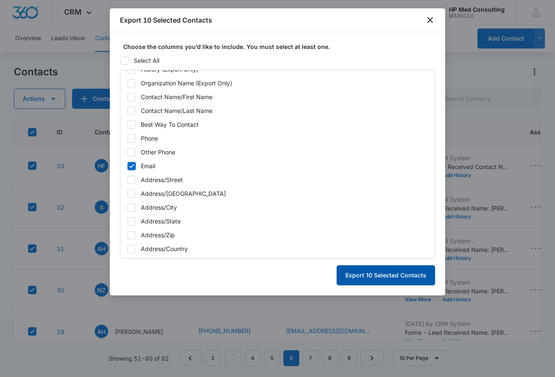
click at [404, 275] on button "Export 10 Selected Contacts" at bounding box center [385, 276] width 98 height 20
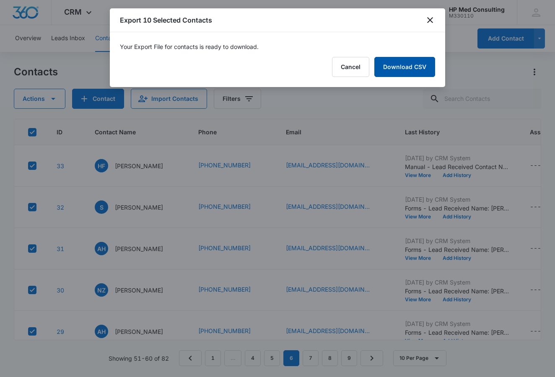
click at [406, 62] on link "Download CSV" at bounding box center [404, 67] width 61 height 20
click at [408, 65] on button "Finish" at bounding box center [417, 67] width 35 height 20
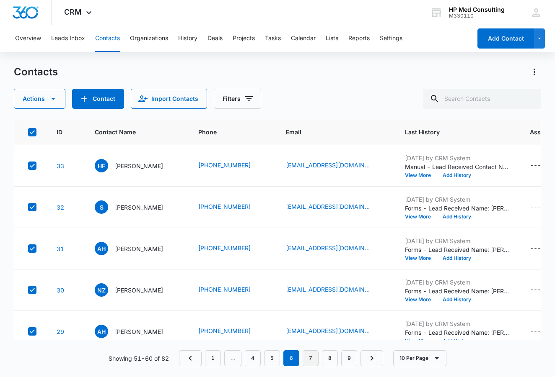
click at [314, 357] on link "7" at bounding box center [310, 359] width 16 height 16
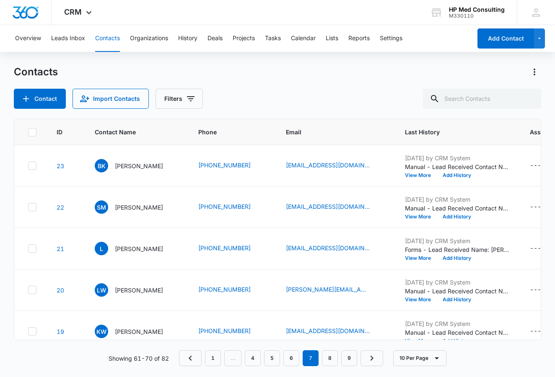
click at [33, 132] on icon at bounding box center [32, 132] width 5 height 4
click at [28, 132] on input "checkbox" at bounding box center [28, 132] width 0 height 0
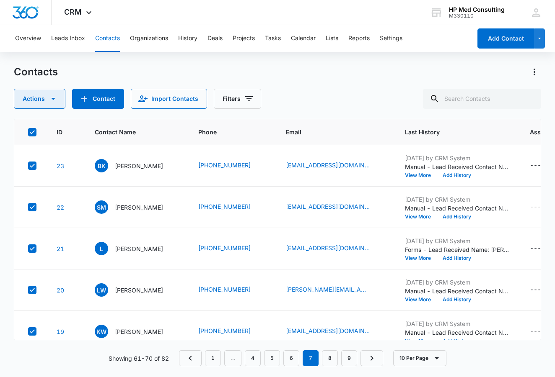
click at [54, 97] on icon "button" at bounding box center [53, 99] width 10 height 10
click at [54, 124] on div "Export" at bounding box center [43, 126] width 38 height 6
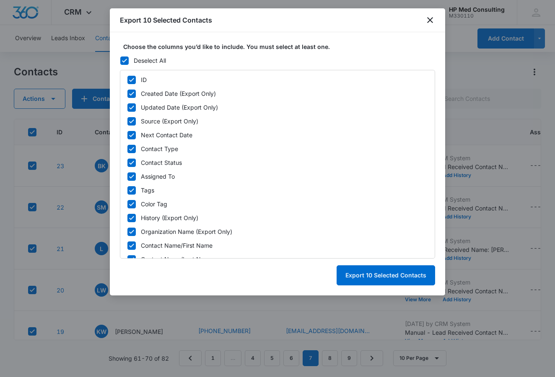
click at [125, 60] on icon at bounding box center [124, 61] width 5 height 4
click at [120, 60] on input "Deselect All" at bounding box center [120, 60] width 0 height 0
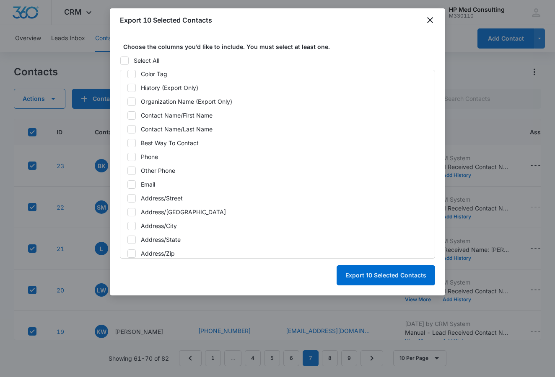
scroll to position [205, 0]
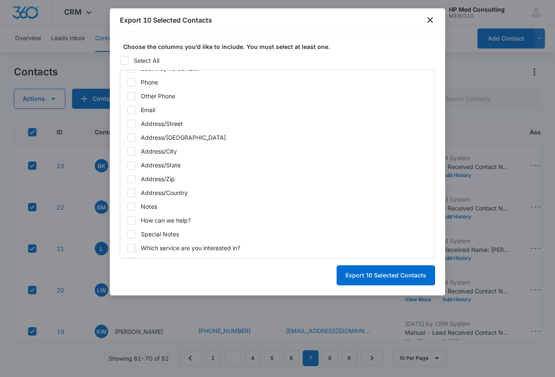
click at [134, 112] on icon at bounding box center [132, 110] width 8 height 8
click at [127, 110] on input "Email" at bounding box center [127, 110] width 0 height 0
click at [363, 278] on button "Export 10 Selected Contacts" at bounding box center [385, 276] width 98 height 20
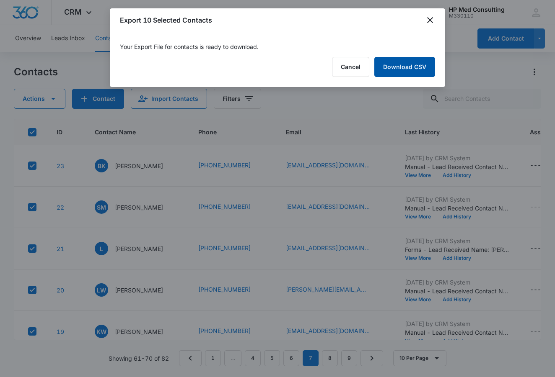
click at [408, 69] on link "Download CSV" at bounding box center [404, 67] width 61 height 20
click at [418, 70] on button "Finish" at bounding box center [417, 67] width 35 height 20
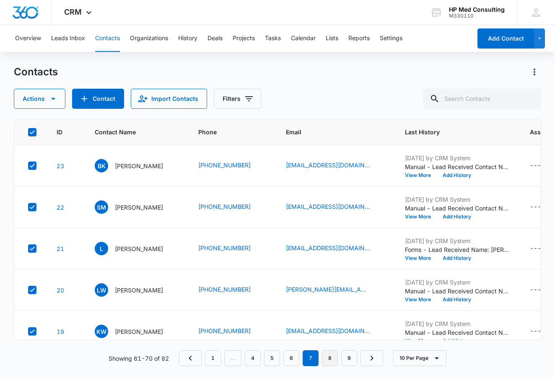
click at [328, 357] on link "8" at bounding box center [330, 359] width 16 height 16
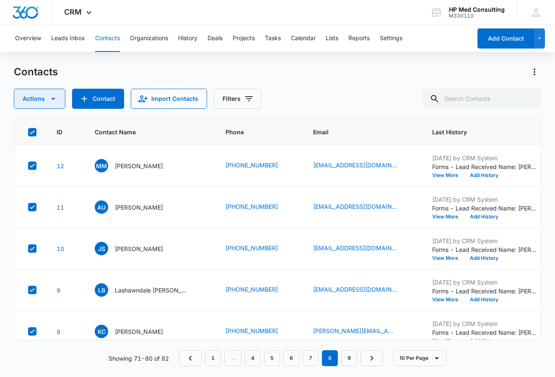
click at [58, 97] on button "Actions" at bounding box center [40, 99] width 52 height 20
click at [54, 128] on div "Export" at bounding box center [43, 126] width 38 height 6
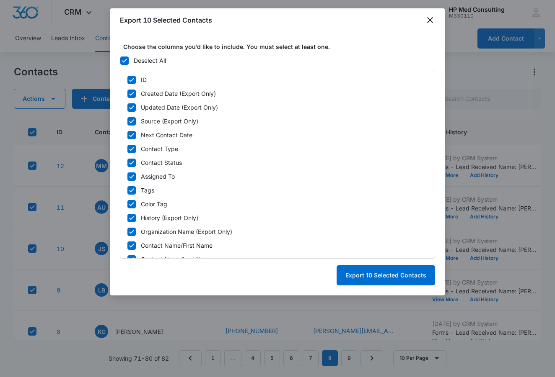
click at [127, 59] on icon at bounding box center [124, 61] width 5 height 4
click at [120, 60] on input "Deselect All" at bounding box center [120, 60] width 0 height 0
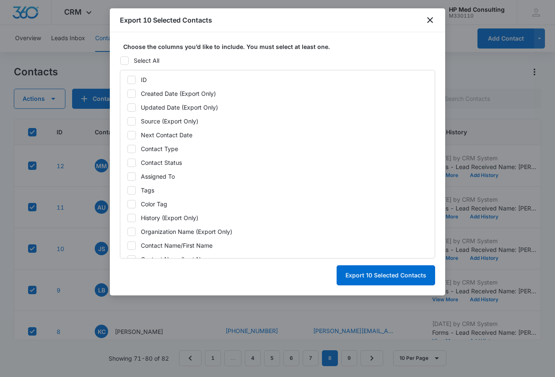
scroll to position [77, 0]
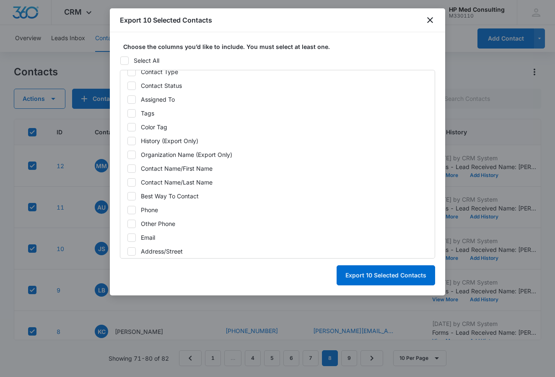
click at [130, 239] on icon at bounding box center [131, 238] width 5 height 4
click at [127, 238] on input "Email" at bounding box center [127, 238] width 0 height 0
click at [378, 276] on button "Export 10 Selected Contacts" at bounding box center [385, 276] width 98 height 20
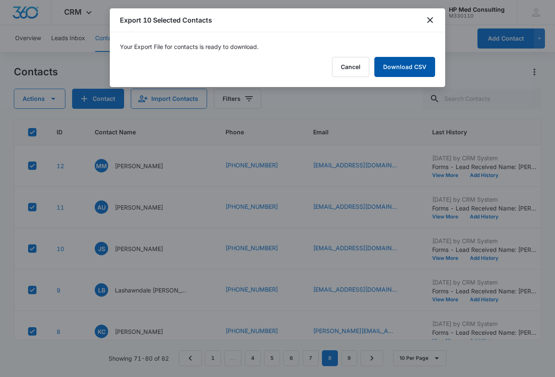
click at [420, 67] on link "Download CSV" at bounding box center [404, 67] width 61 height 20
click at [413, 64] on button "Finish" at bounding box center [417, 67] width 35 height 20
